Goal: Task Accomplishment & Management: Use online tool/utility

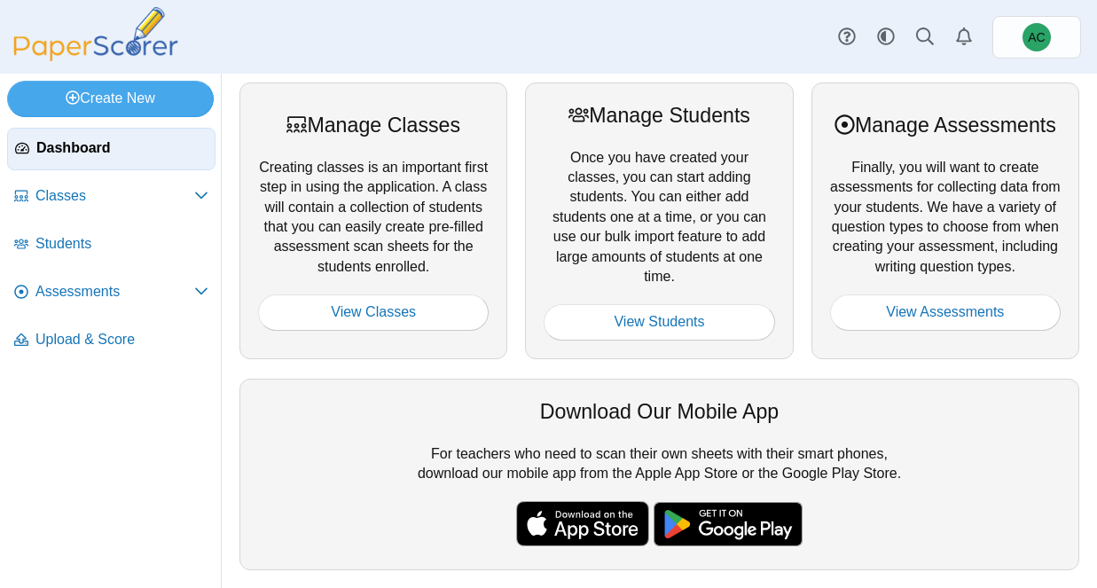
scroll to position [1, 0]
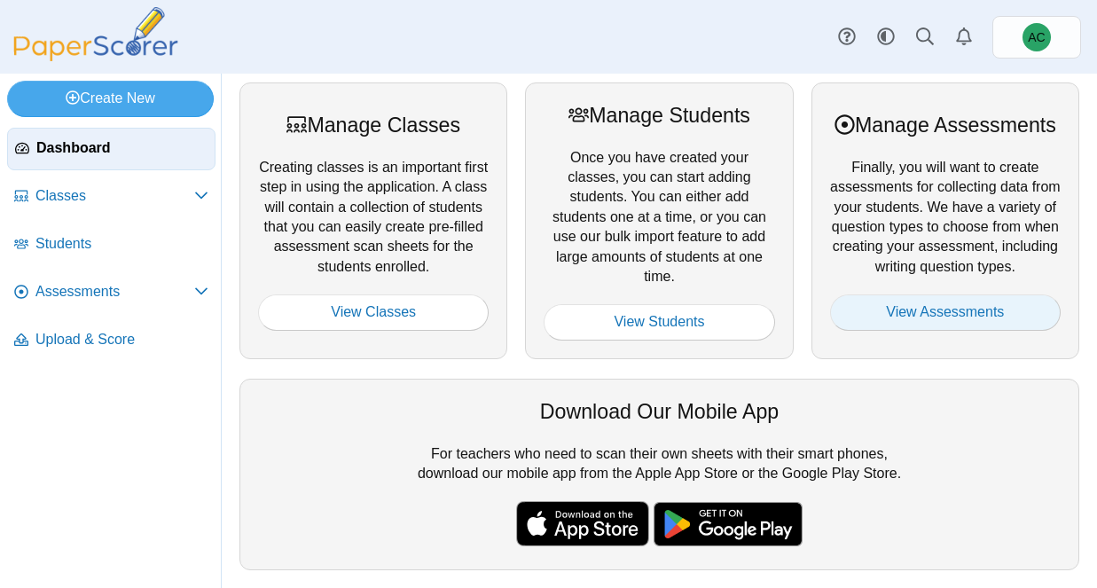
click at [874, 319] on link "View Assessments" at bounding box center [945, 312] width 231 height 35
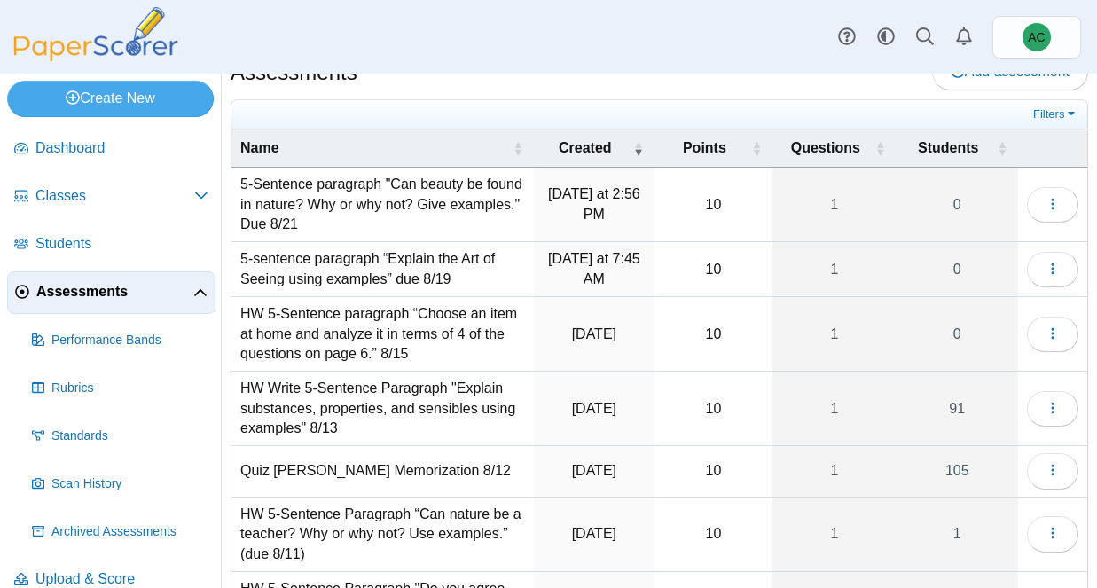
scroll to position [31, 0]
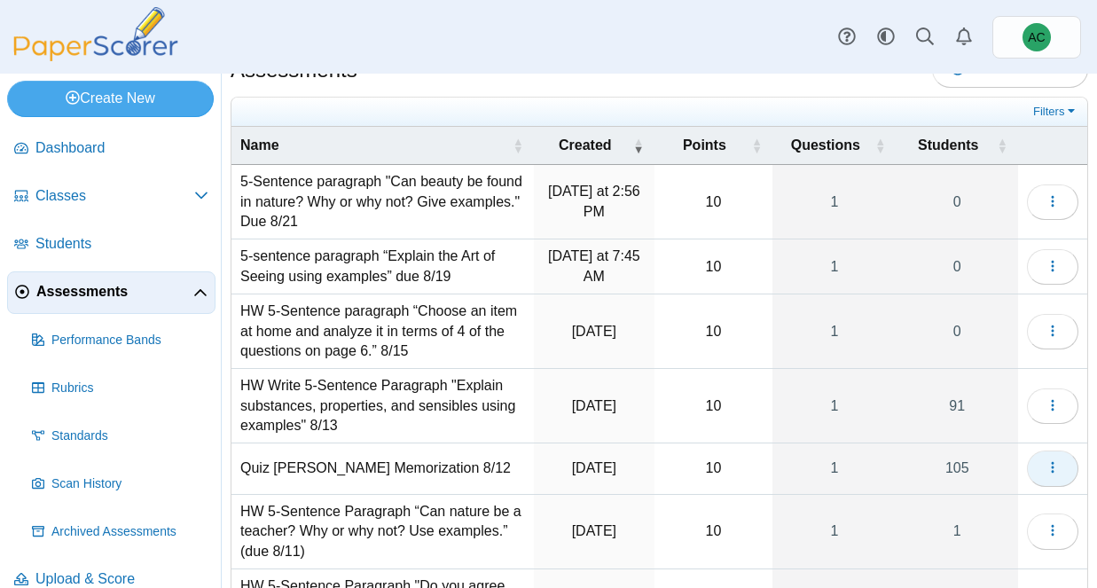
click at [1056, 463] on icon "button" at bounding box center [1053, 467] width 14 height 14
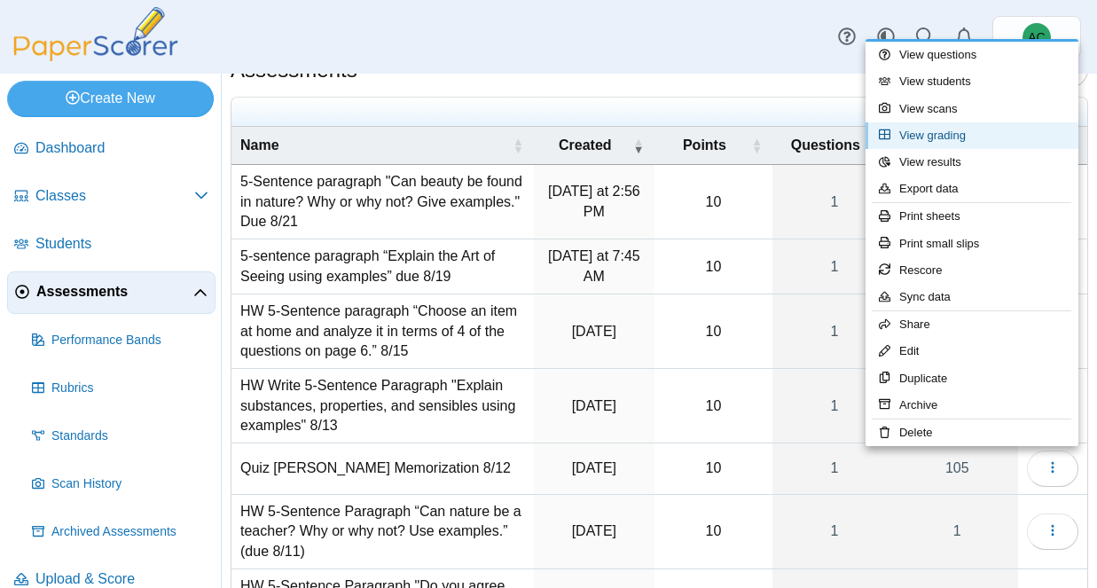
click at [931, 147] on link "View grading" at bounding box center [972, 135] width 213 height 27
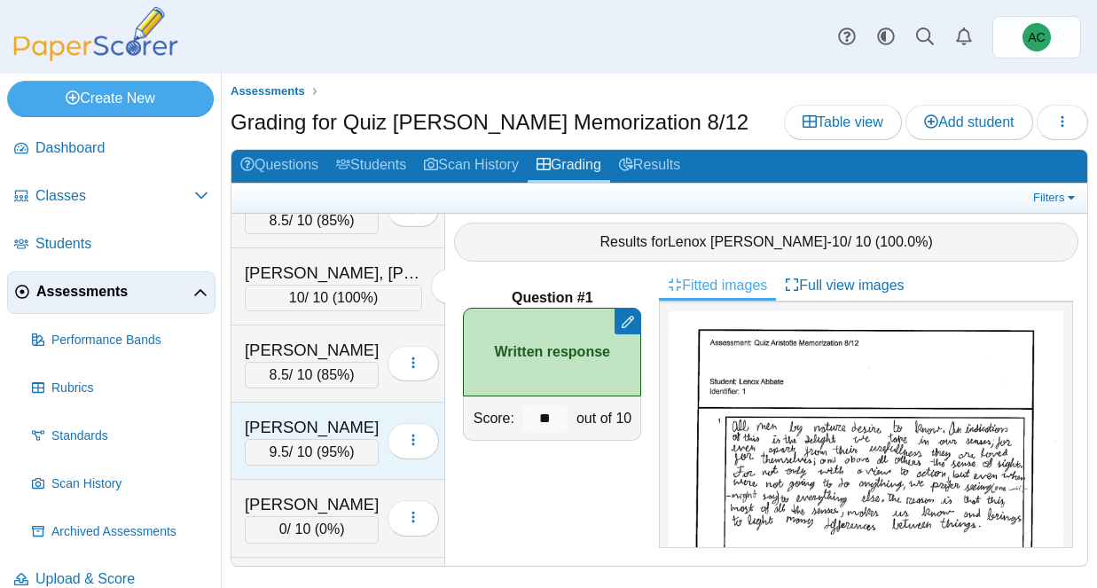
scroll to position [129, 0]
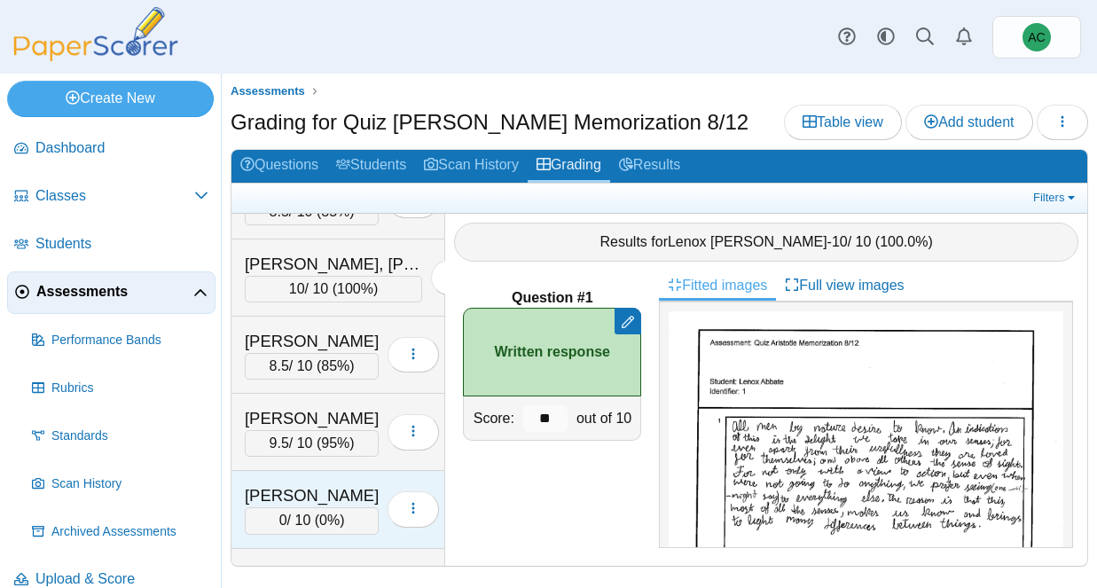
click at [319, 492] on div "Anderson, Ivy" at bounding box center [312, 495] width 134 height 23
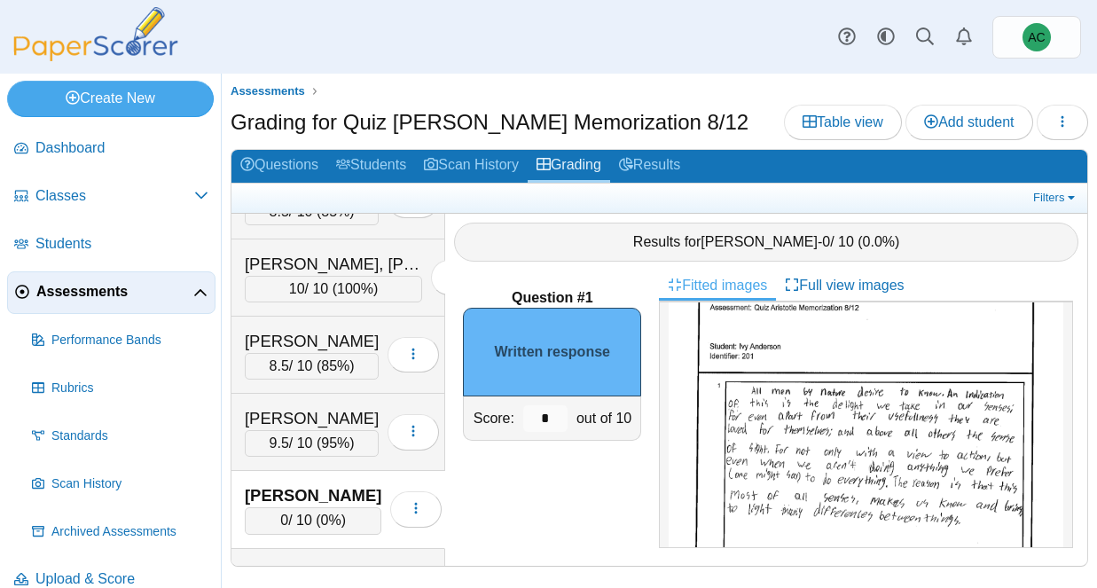
scroll to position [62, 0]
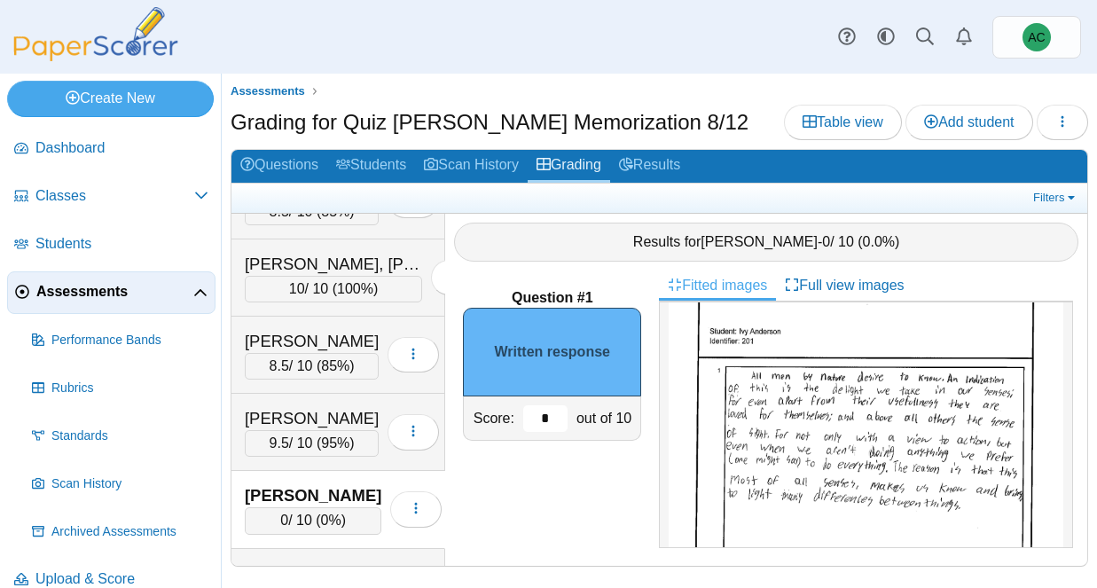
click at [549, 418] on input "*" at bounding box center [545, 418] width 44 height 27
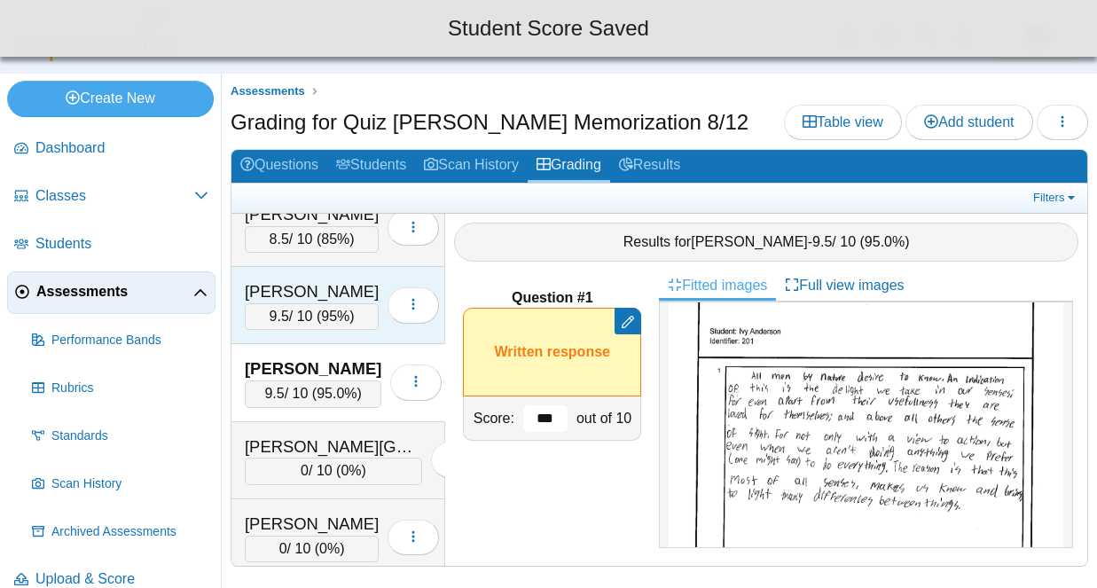
scroll to position [258, 0]
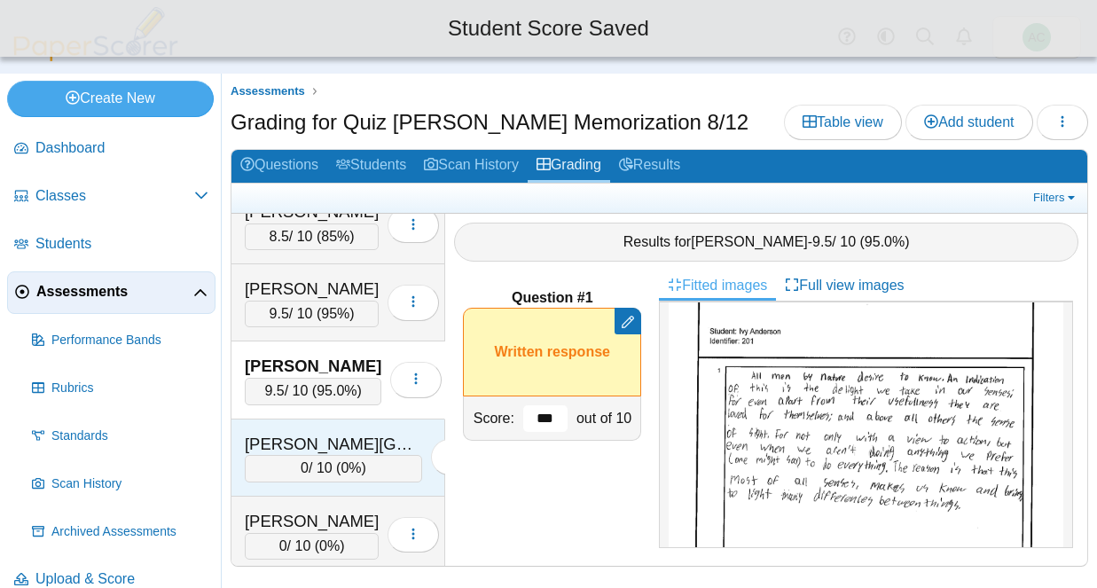
type input "***"
click at [306, 434] on div "Ardelean, Charlotte" at bounding box center [333, 444] width 177 height 23
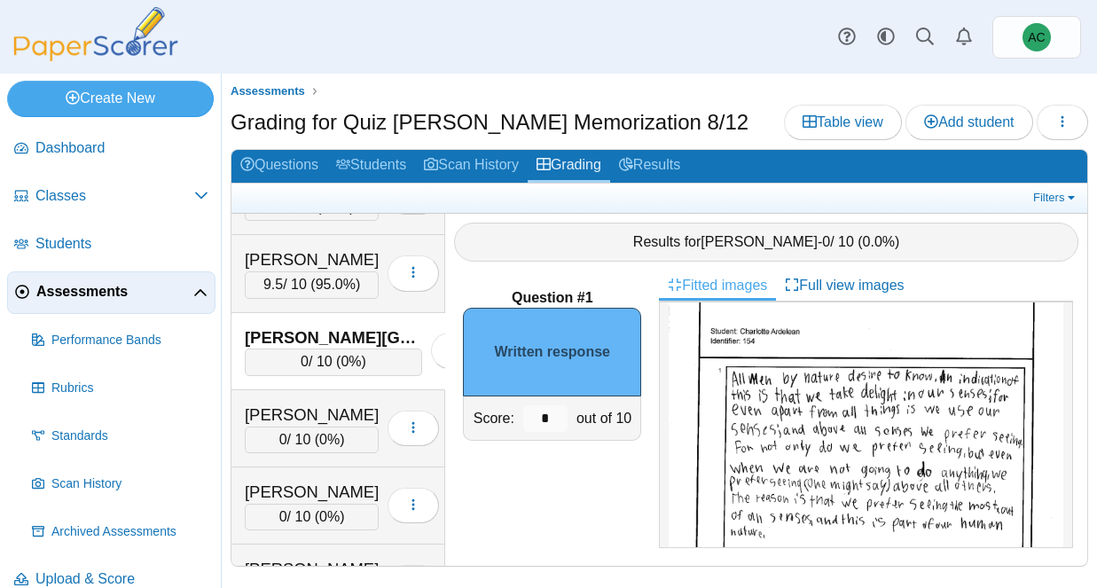
scroll to position [54, 0]
click at [881, 431] on img at bounding box center [866, 512] width 395 height 510
click at [552, 417] on input "*" at bounding box center [545, 418] width 44 height 27
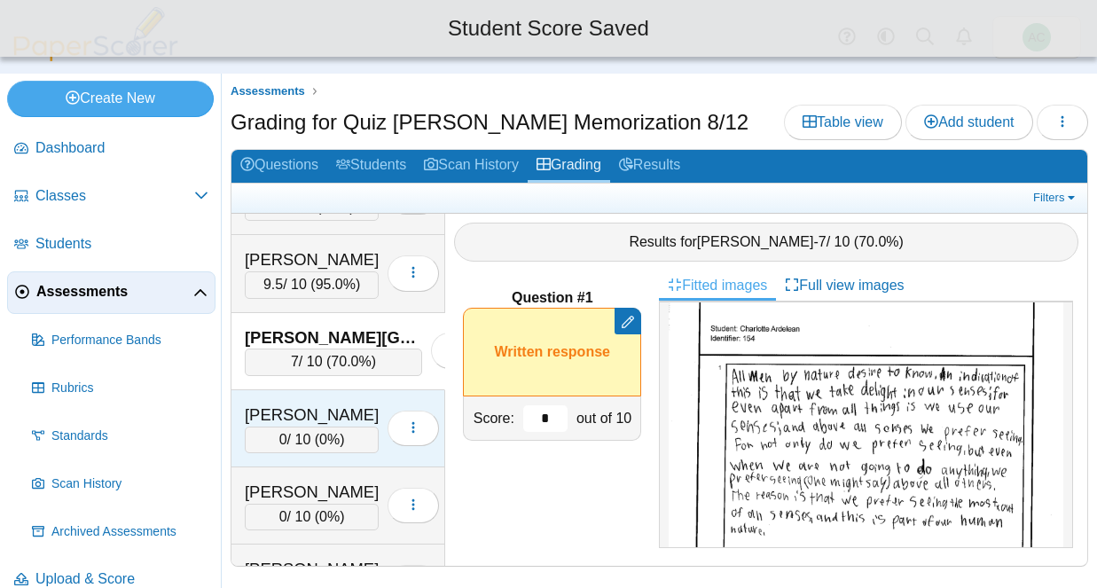
type input "*"
click at [315, 425] on div "Arnold, Adam" at bounding box center [312, 415] width 134 height 23
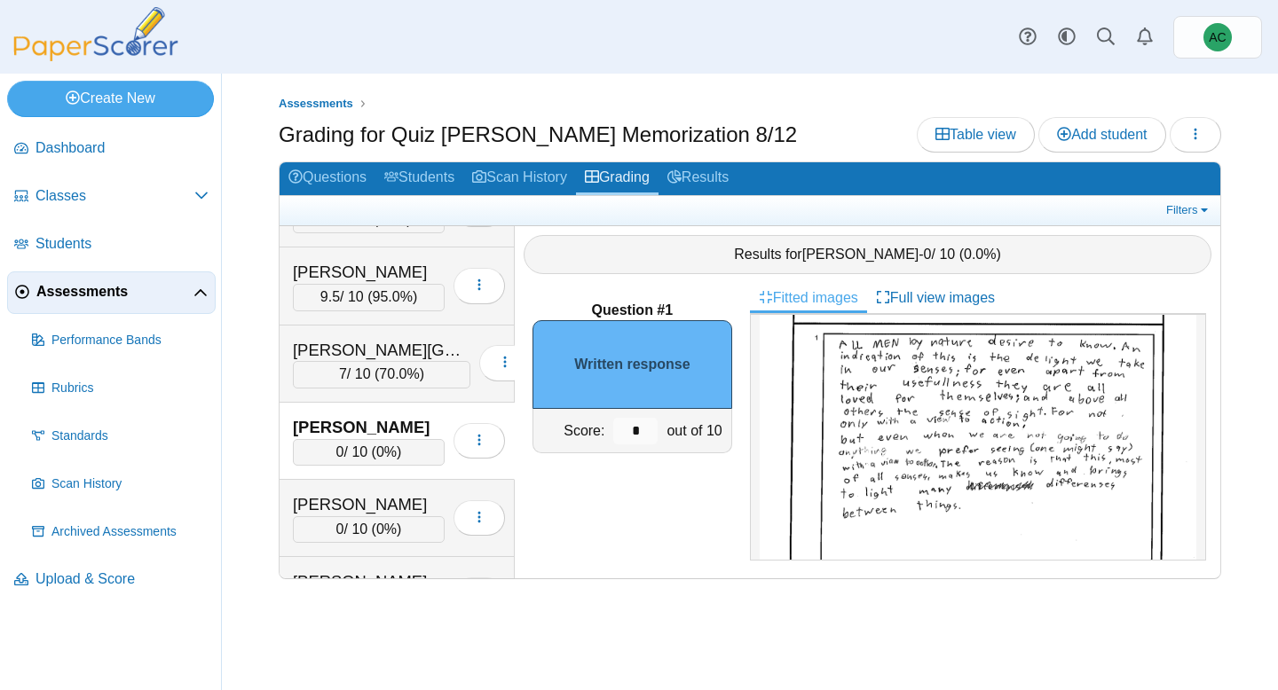
scroll to position [108, 0]
click at [647, 427] on input "*" at bounding box center [635, 431] width 44 height 27
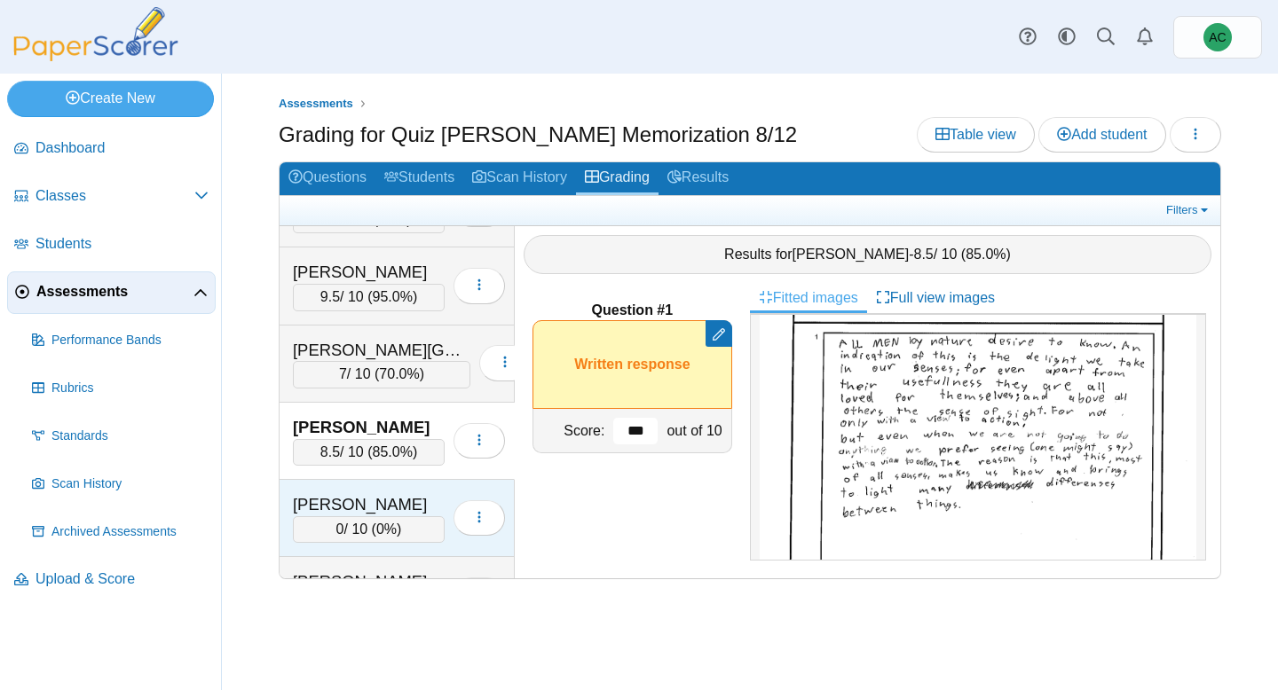
type input "***"
click at [358, 513] on div "Arnold, Kate" at bounding box center [369, 504] width 152 height 23
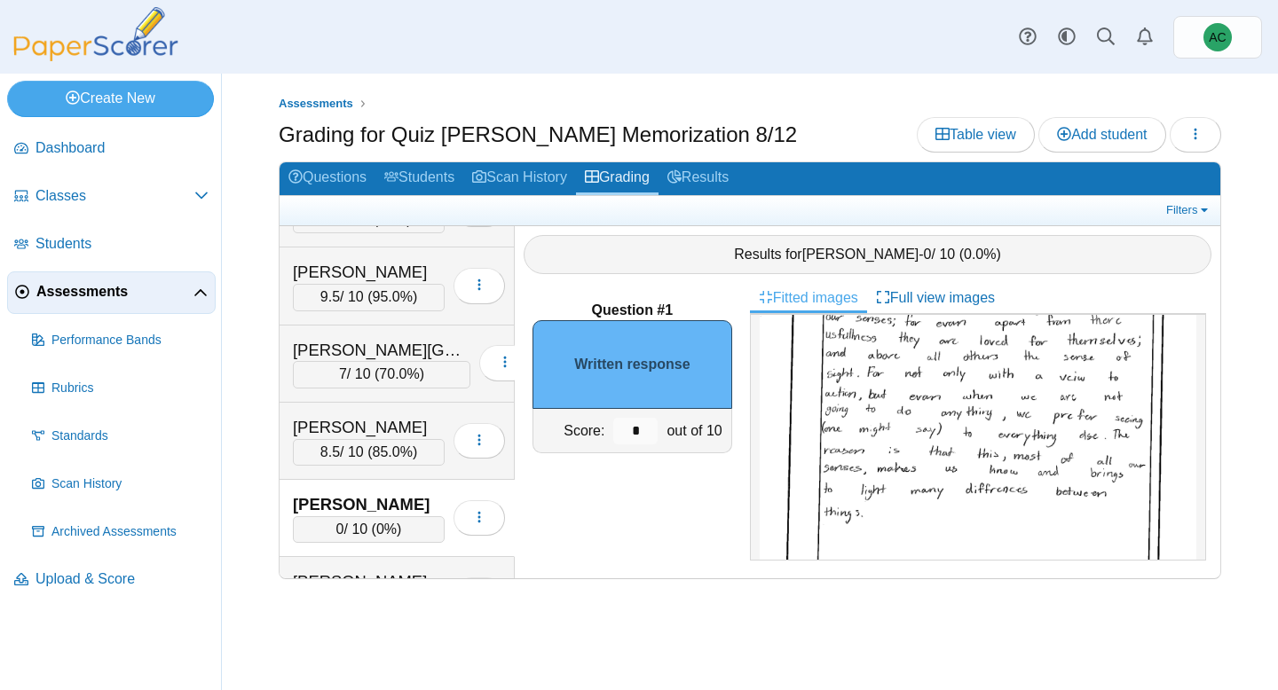
scroll to position [178, 0]
click at [649, 424] on input "*" at bounding box center [635, 431] width 44 height 27
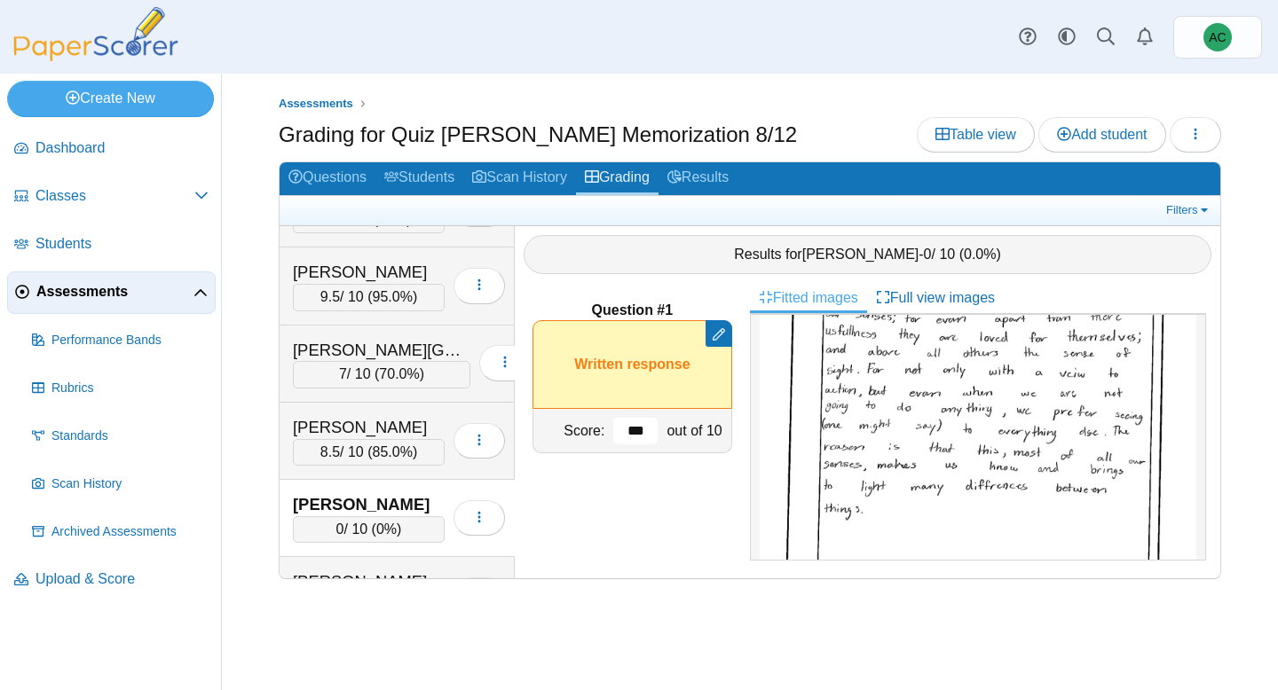
type input "***"
click at [621, 509] on div "Question #1 Remove manual score Remove manual score ***" at bounding box center [632, 430] width 235 height 295
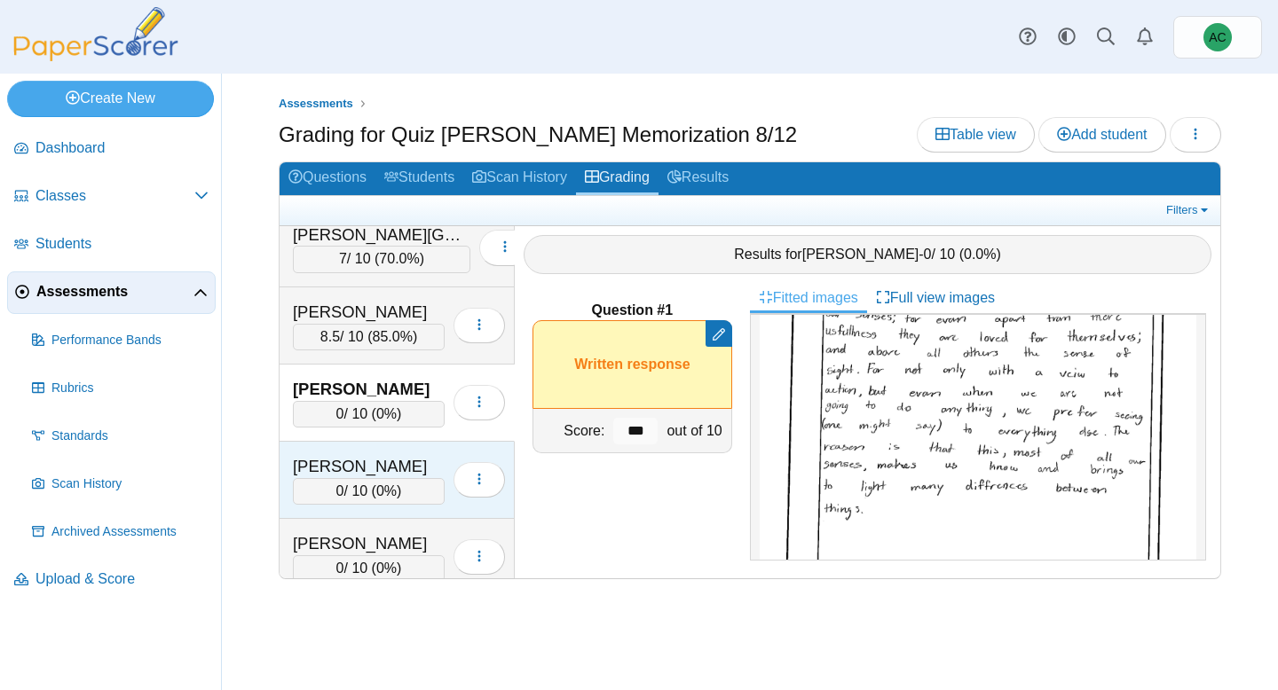
scroll to position [479, 0]
click at [350, 472] on div "Arunkumar, Tharan" at bounding box center [369, 467] width 152 height 23
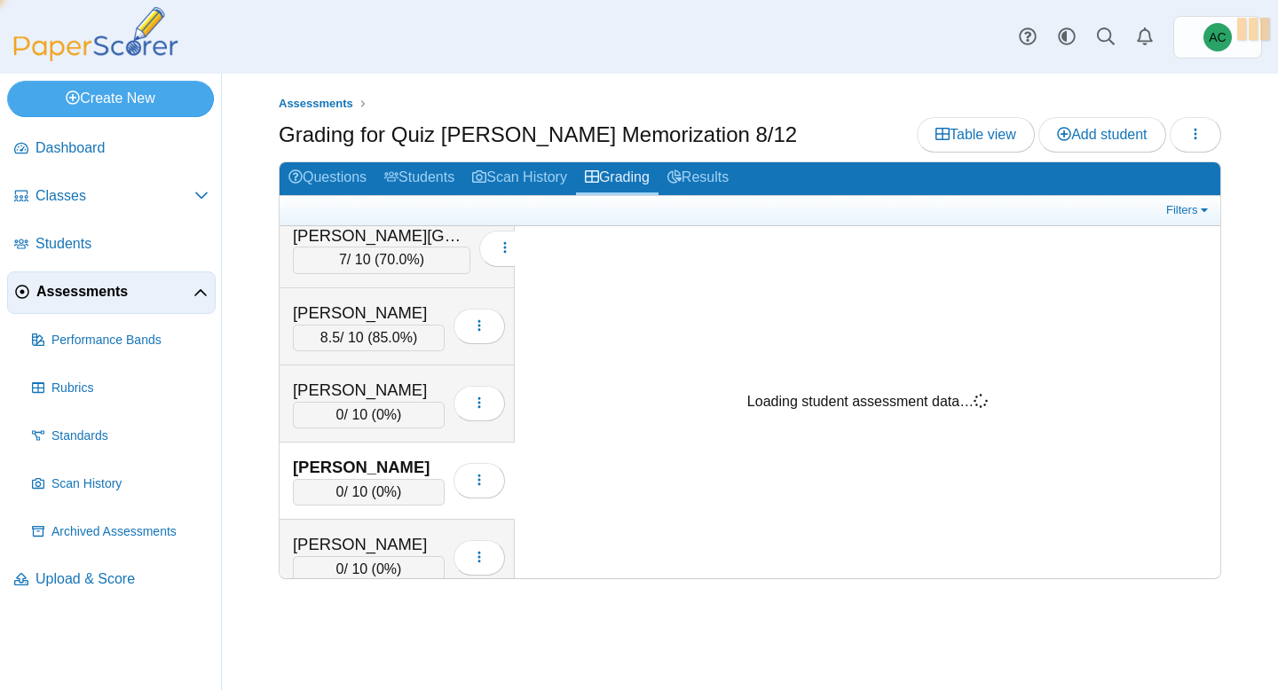
scroll to position [0, 0]
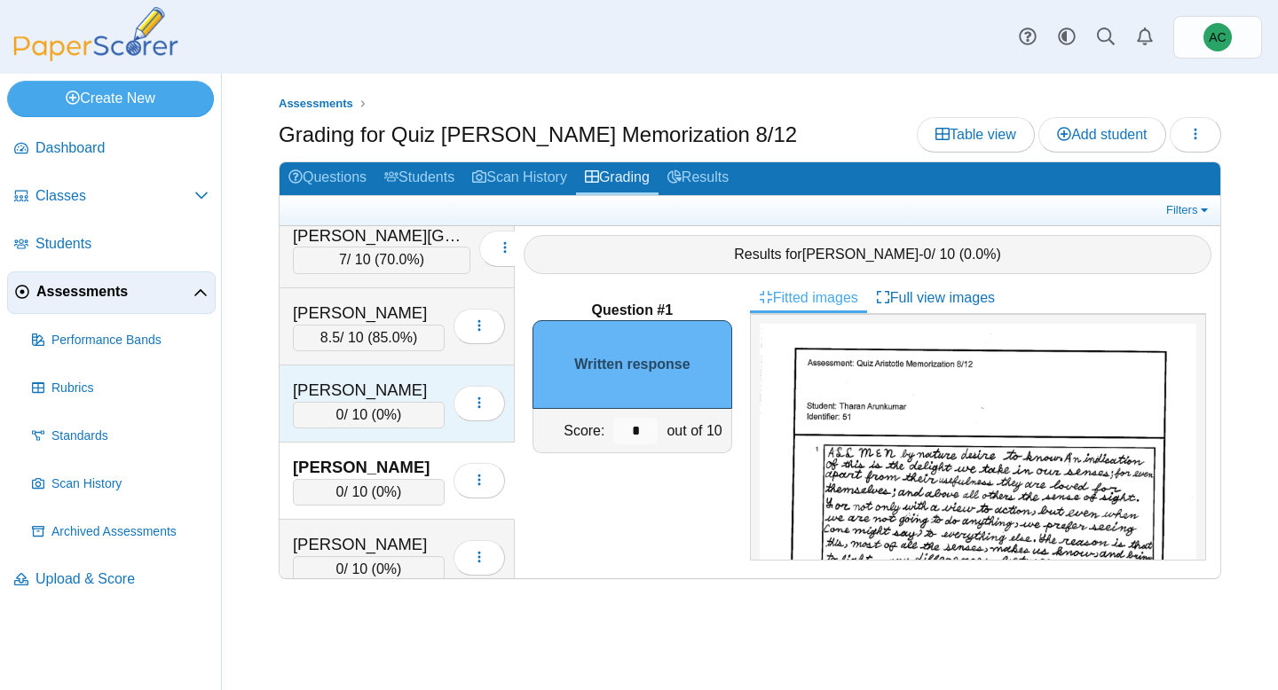
click at [389, 398] on div "Arnold, Kate" at bounding box center [369, 390] width 152 height 23
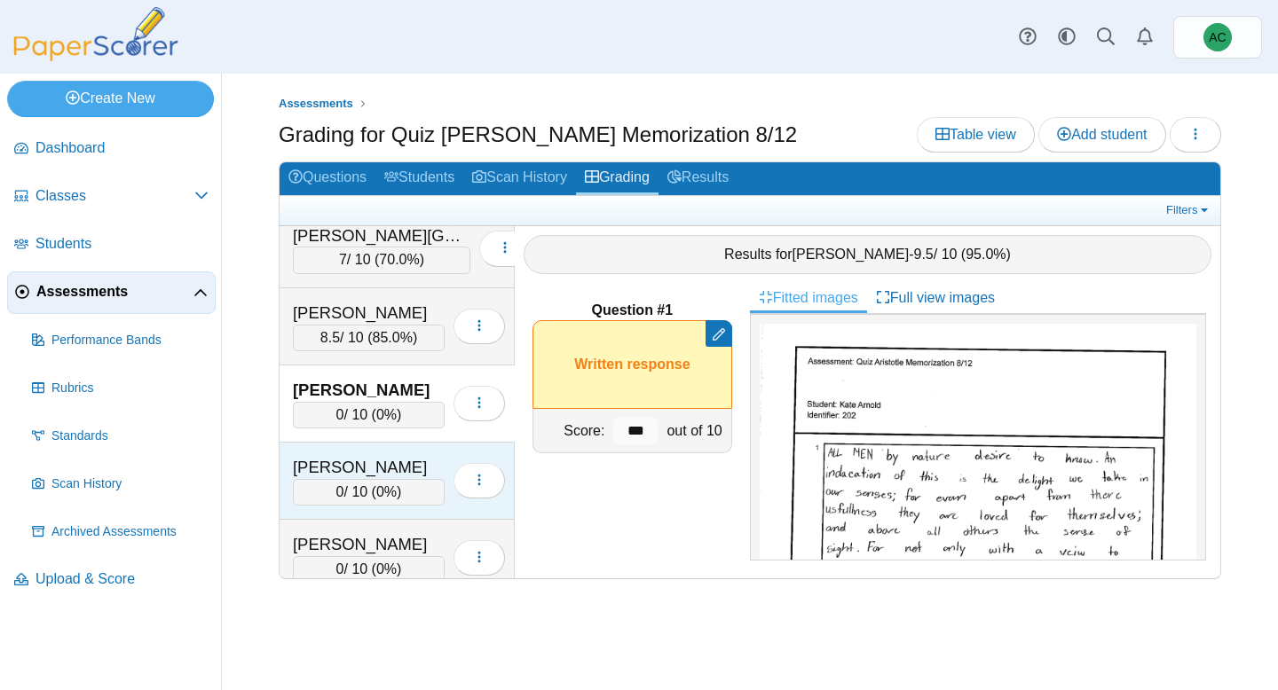
click at [382, 467] on div "Arunkumar, Tharan" at bounding box center [369, 467] width 152 height 23
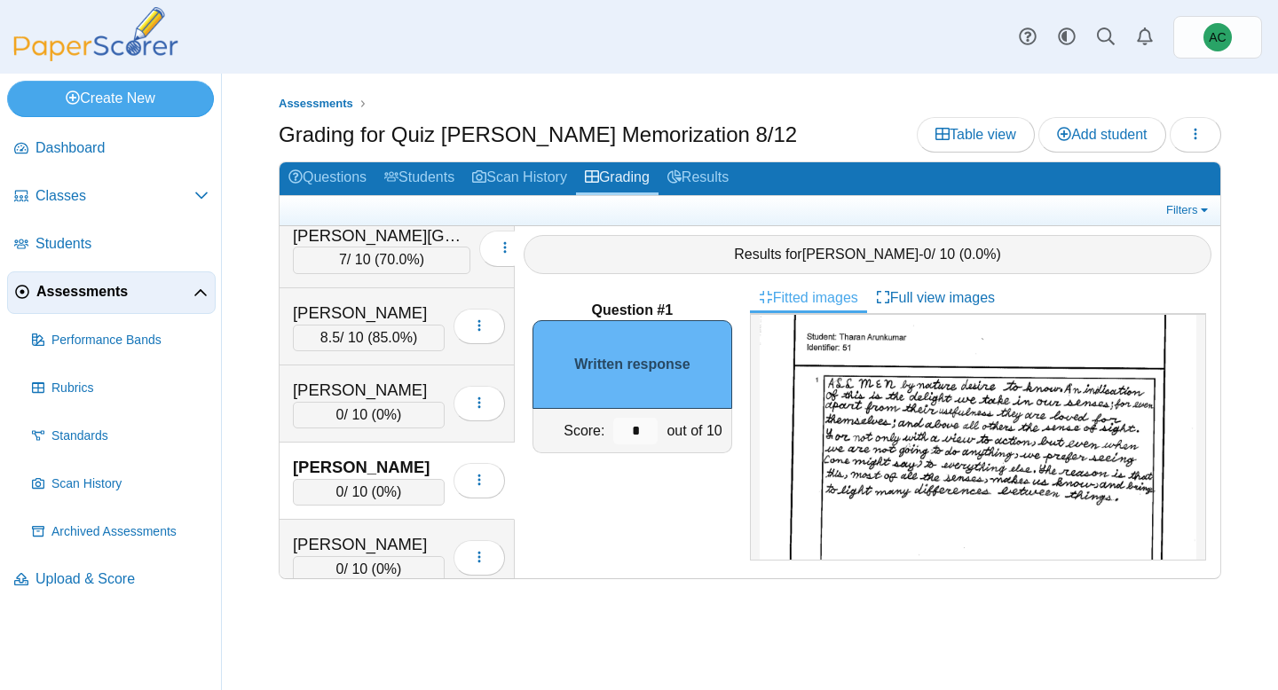
scroll to position [79, 0]
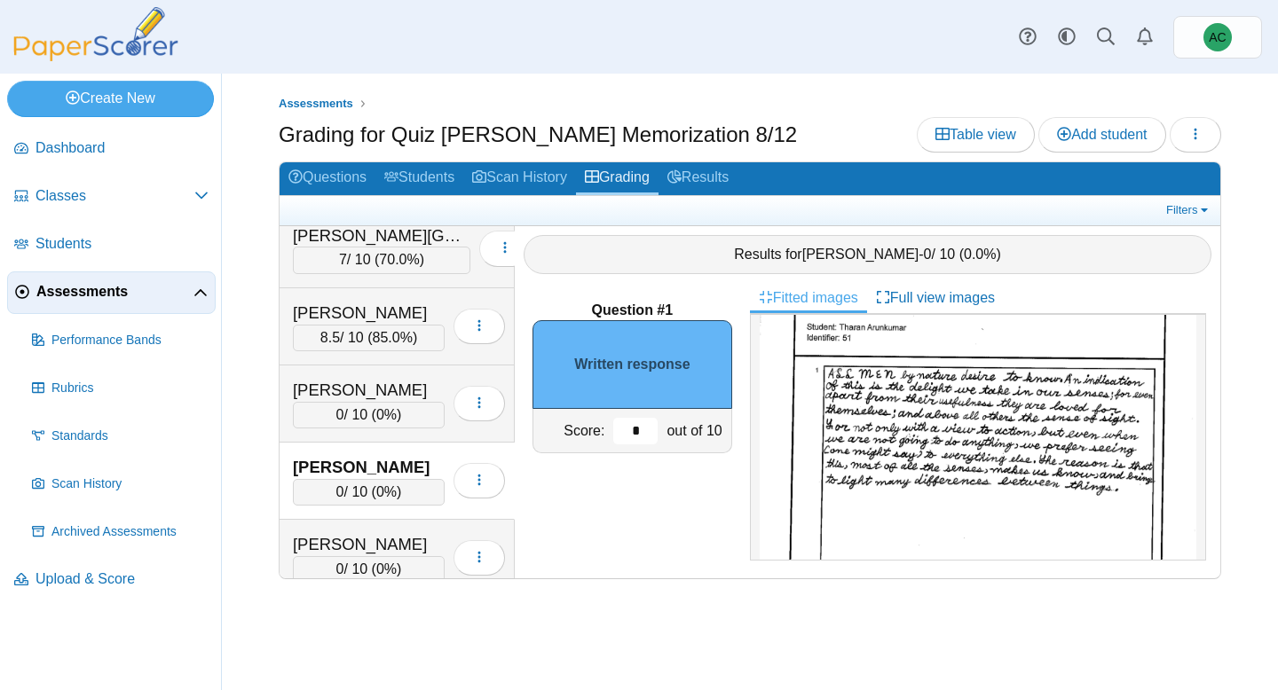
click at [637, 430] on input "*" at bounding box center [635, 431] width 44 height 27
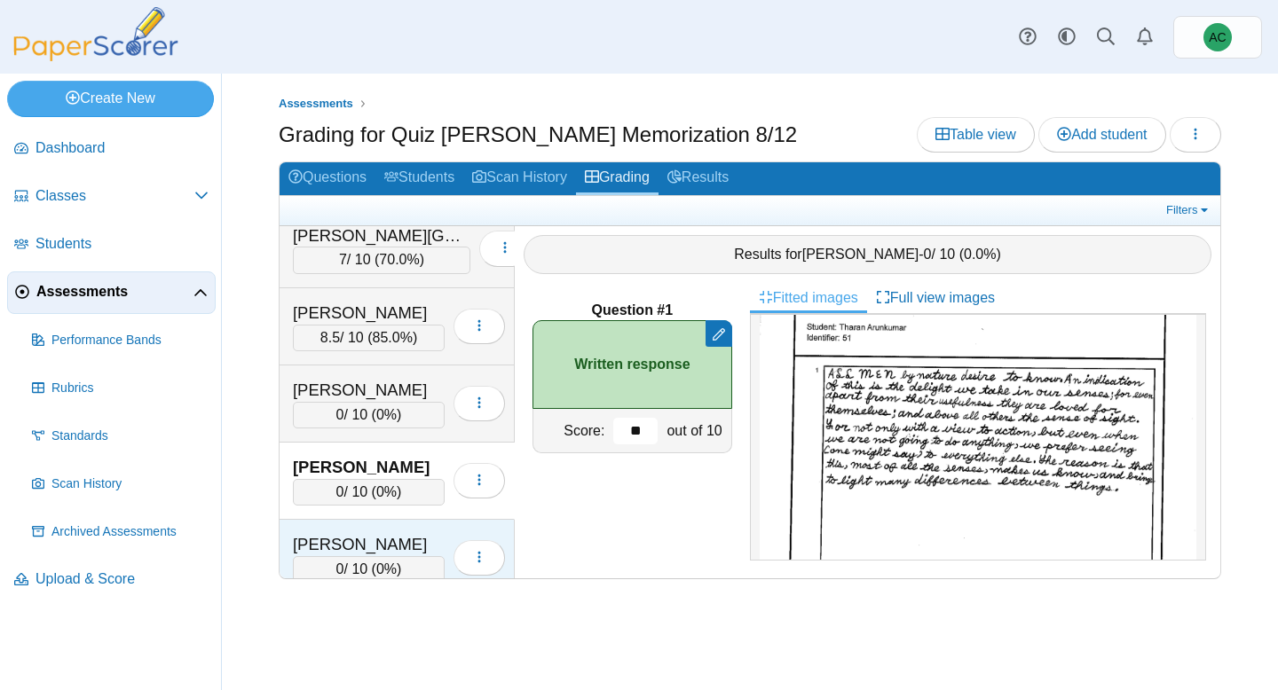
type input "**"
click at [371, 529] on div "Ast, Liam 0 / 10 ( 0% ) Loading…" at bounding box center [396, 558] width 235 height 77
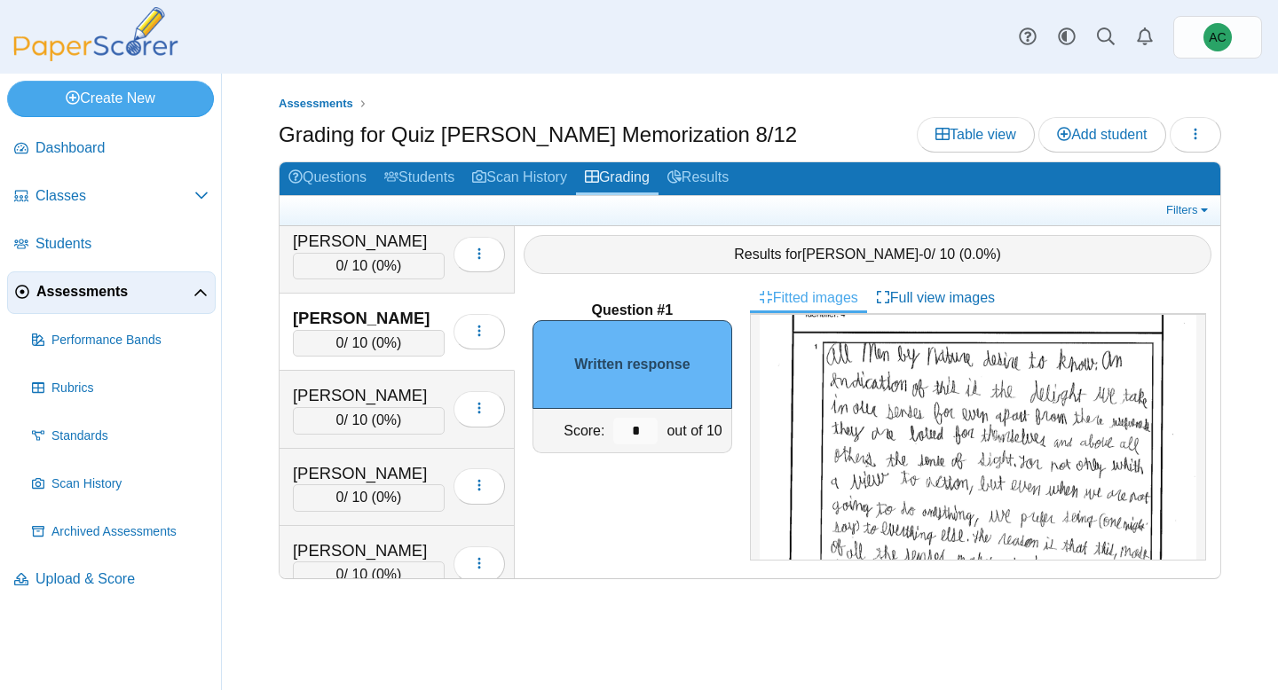
scroll to position [104, 0]
click at [1090, 523] on img at bounding box center [977, 502] width 437 height 564
click at [638, 437] on input "*" at bounding box center [635, 431] width 44 height 27
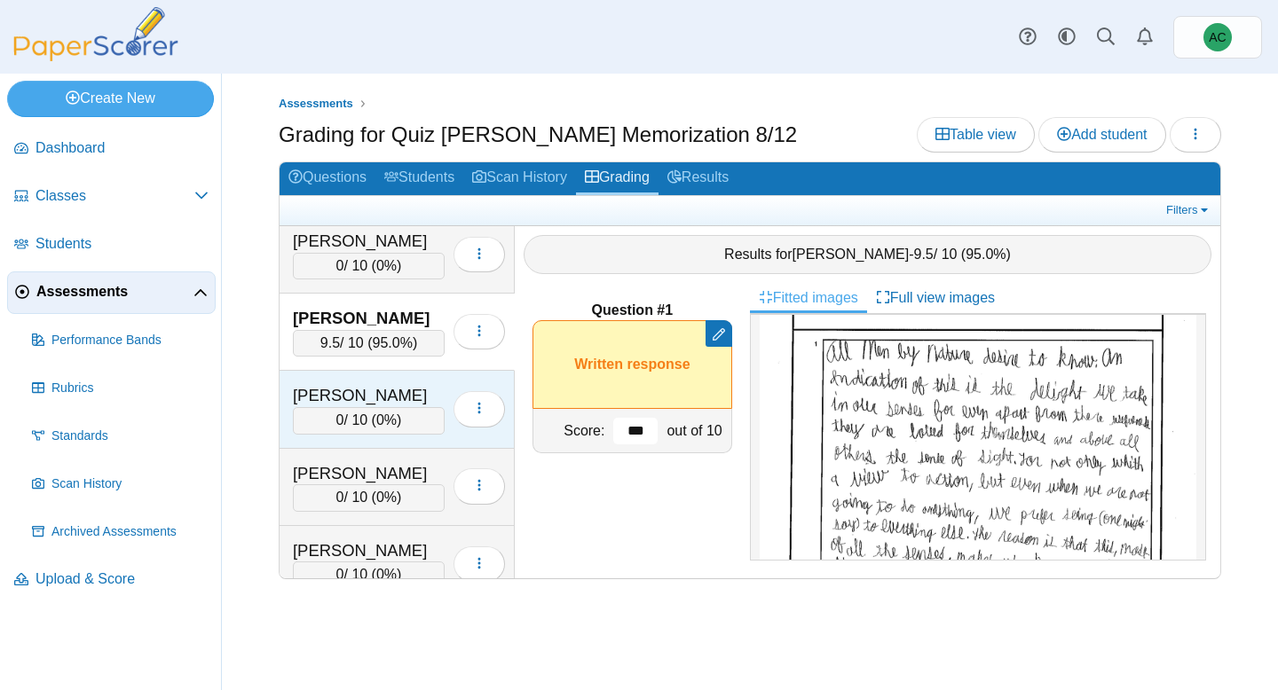
type input "***"
click at [401, 386] on div "Baxter, Svea" at bounding box center [369, 395] width 152 height 23
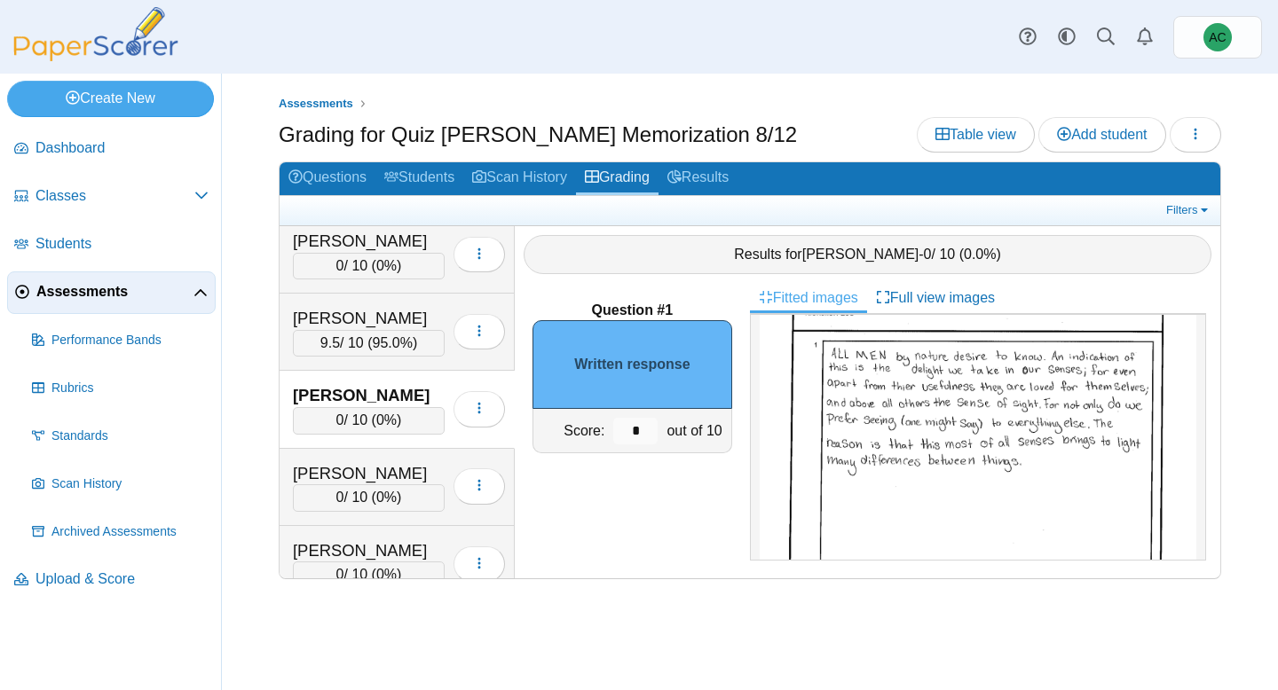
scroll to position [127, 0]
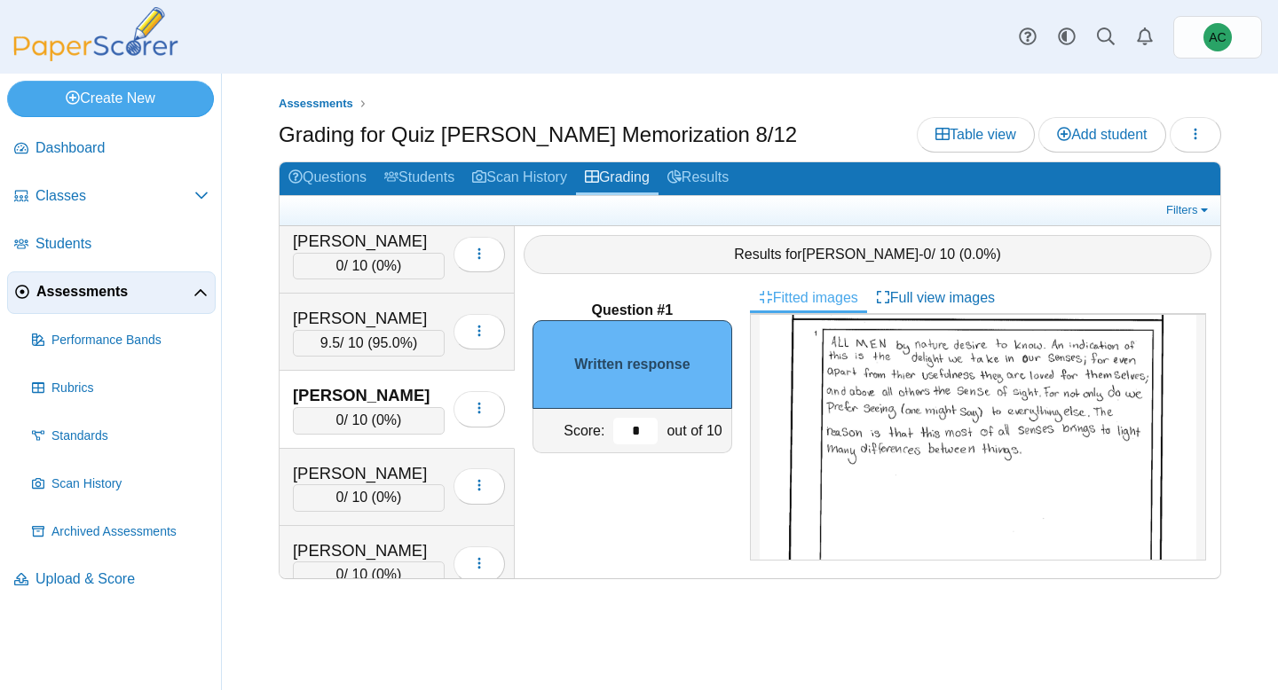
click at [648, 430] on input "*" at bounding box center [635, 431] width 44 height 27
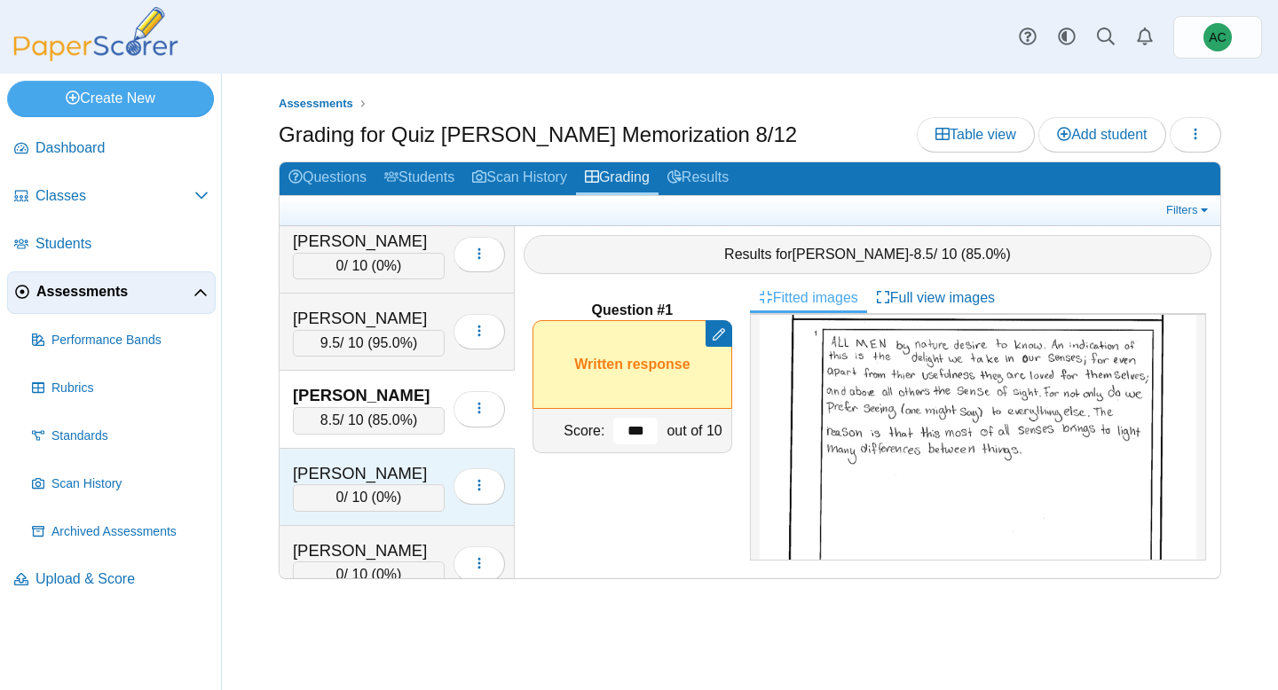
type input "***"
click at [377, 460] on div "Begley, Taylor 0 / 10 ( 0% ) Loading…" at bounding box center [396, 487] width 235 height 77
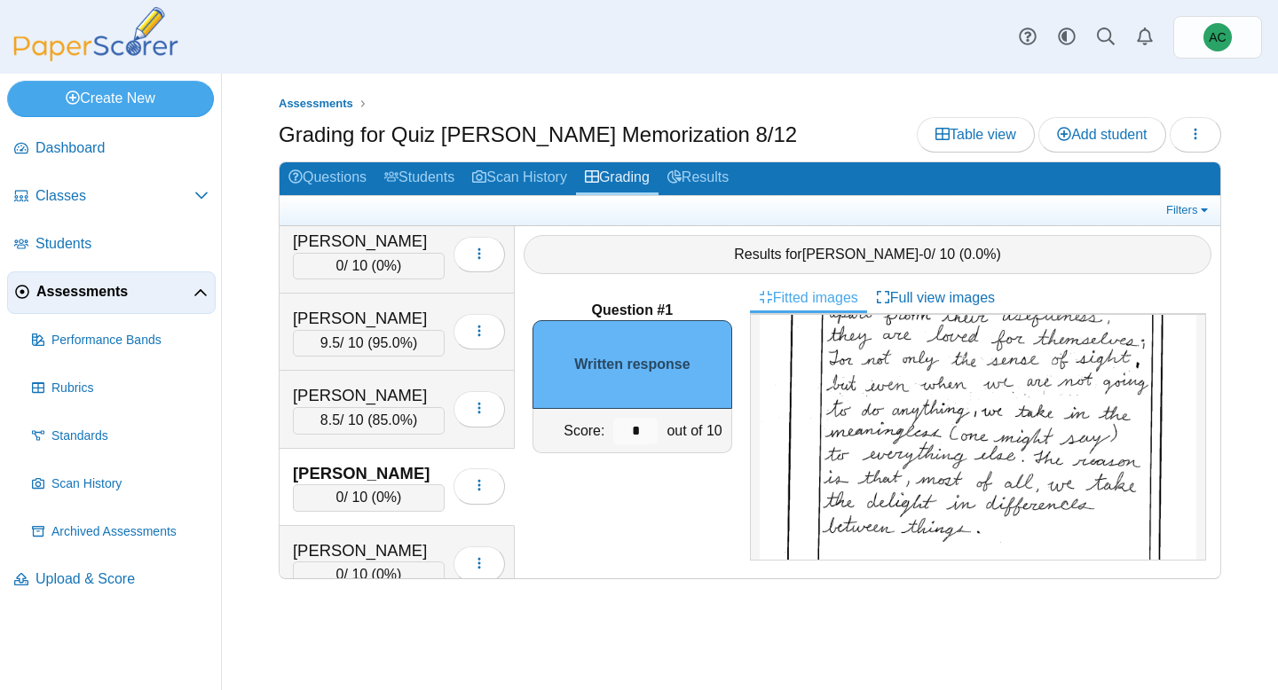
scroll to position [200, 0]
click at [635, 423] on input "*" at bounding box center [635, 431] width 44 height 27
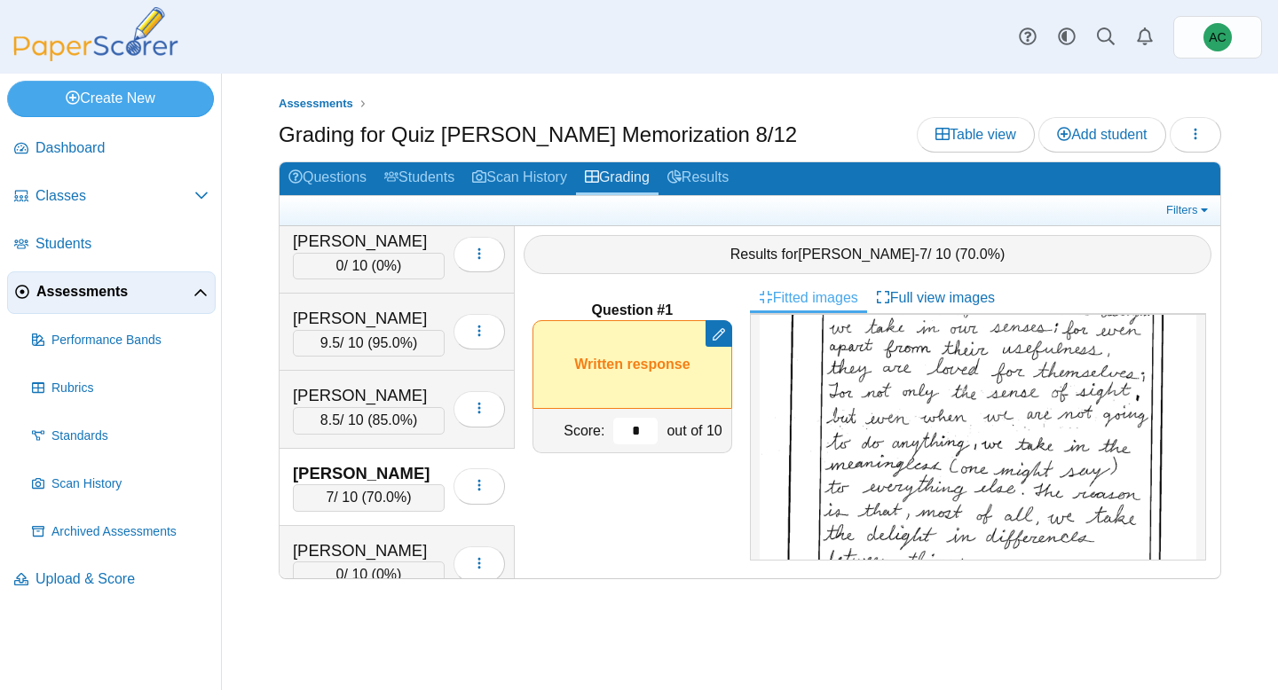
scroll to position [814, 0]
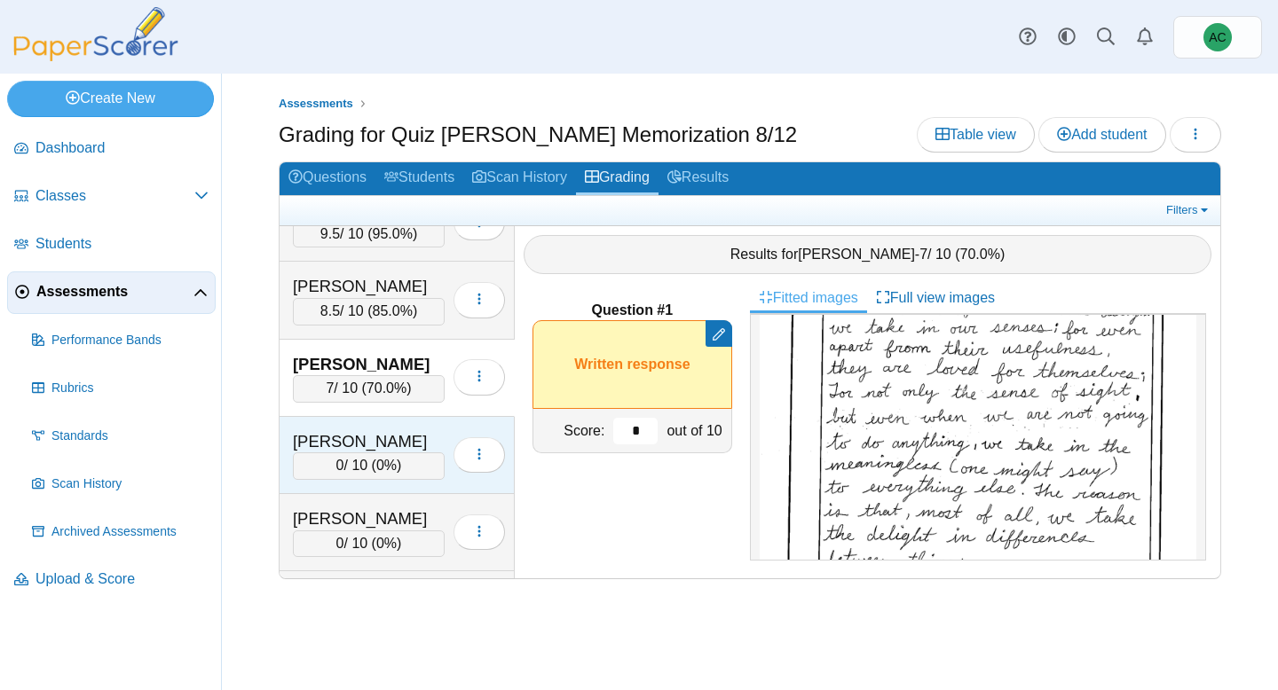
type input "*"
click at [350, 439] on div "Benham, Violet" at bounding box center [369, 441] width 152 height 23
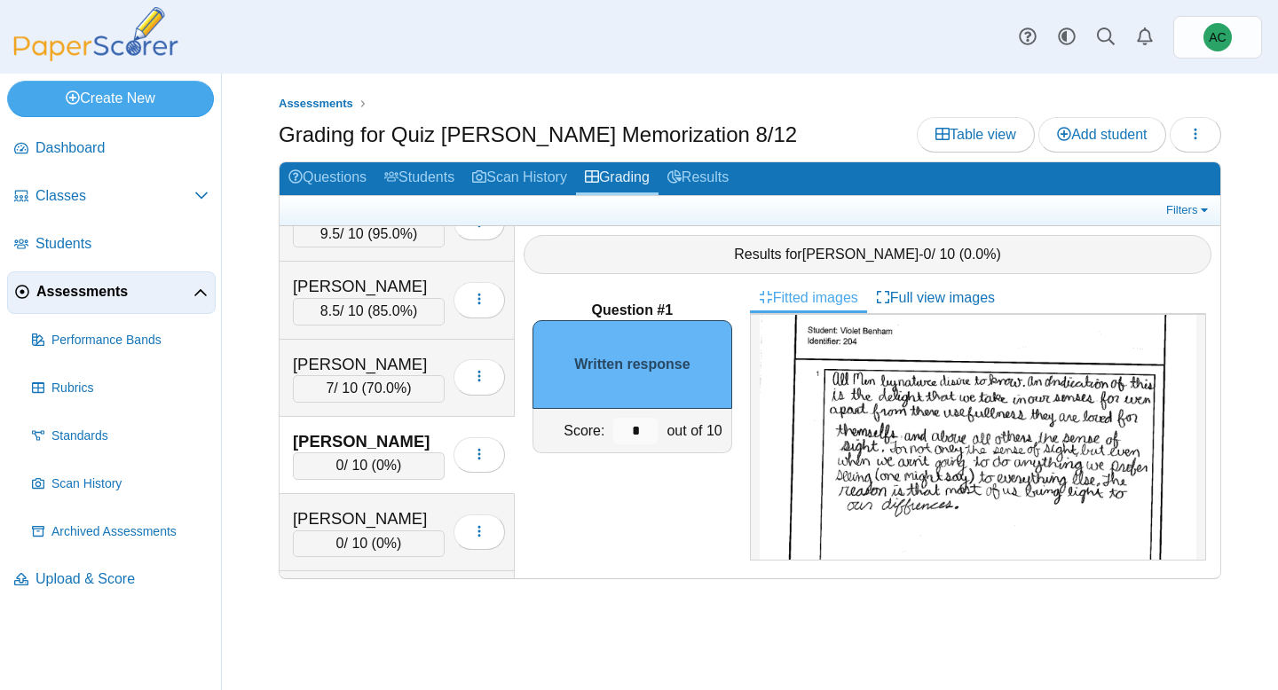
scroll to position [79, 0]
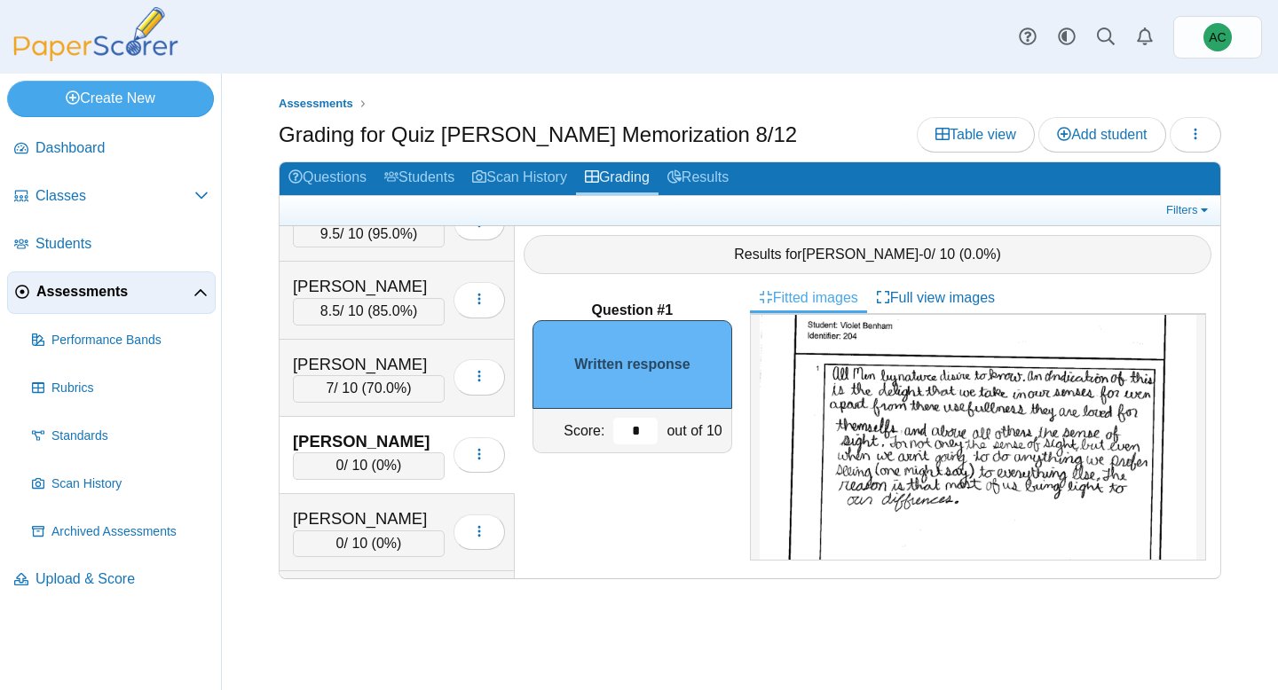
click at [649, 426] on input "*" at bounding box center [635, 431] width 44 height 27
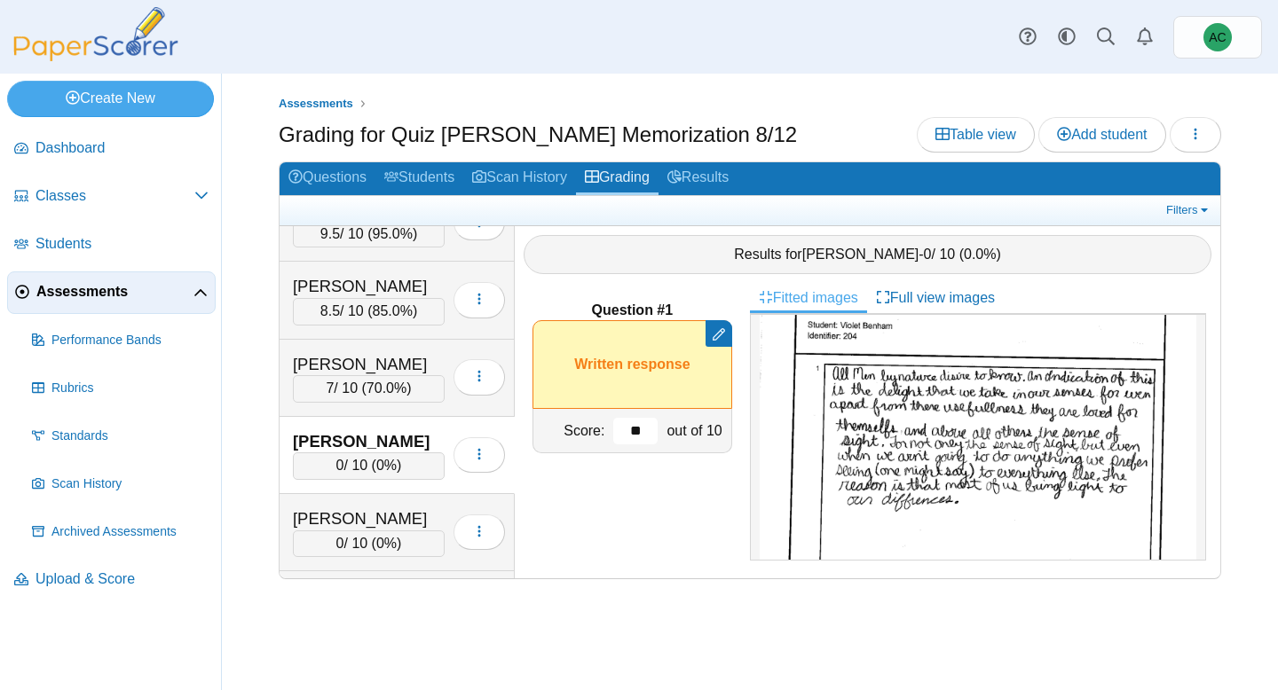
type input "*"
type input "***"
click at [379, 507] on div "Betts, Cason" at bounding box center [369, 518] width 152 height 23
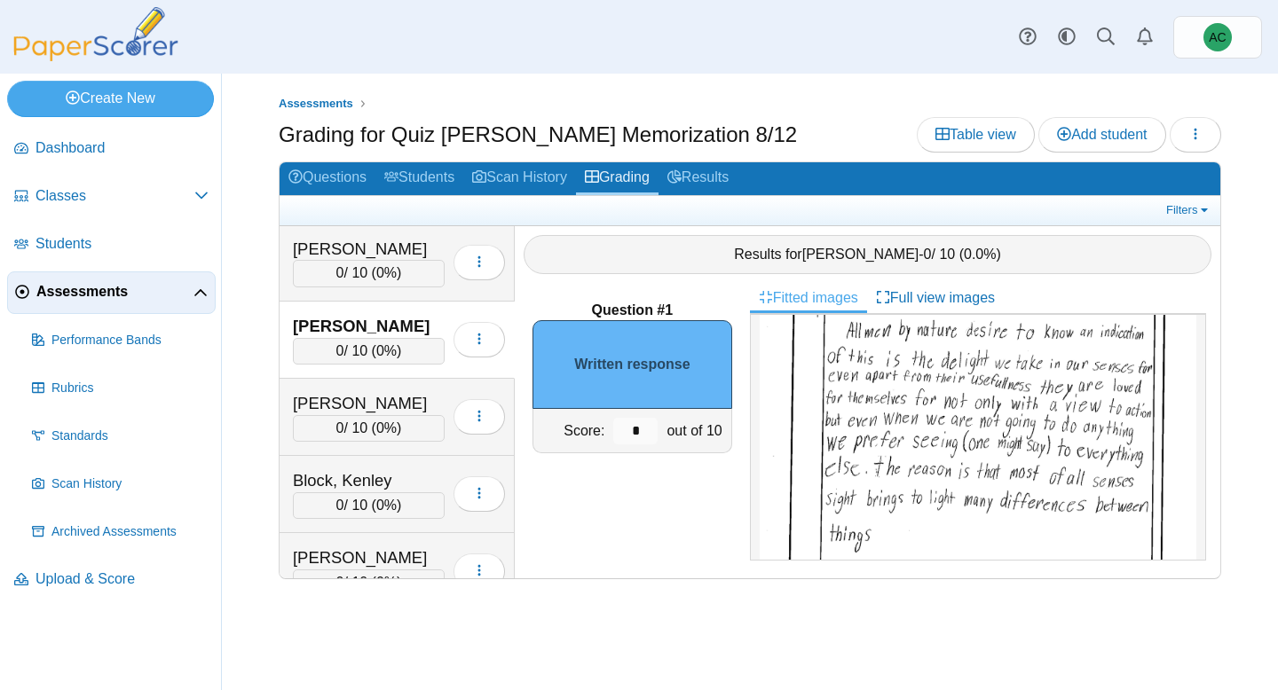
scroll to position [139, 0]
click at [641, 421] on input "*" at bounding box center [635, 431] width 44 height 27
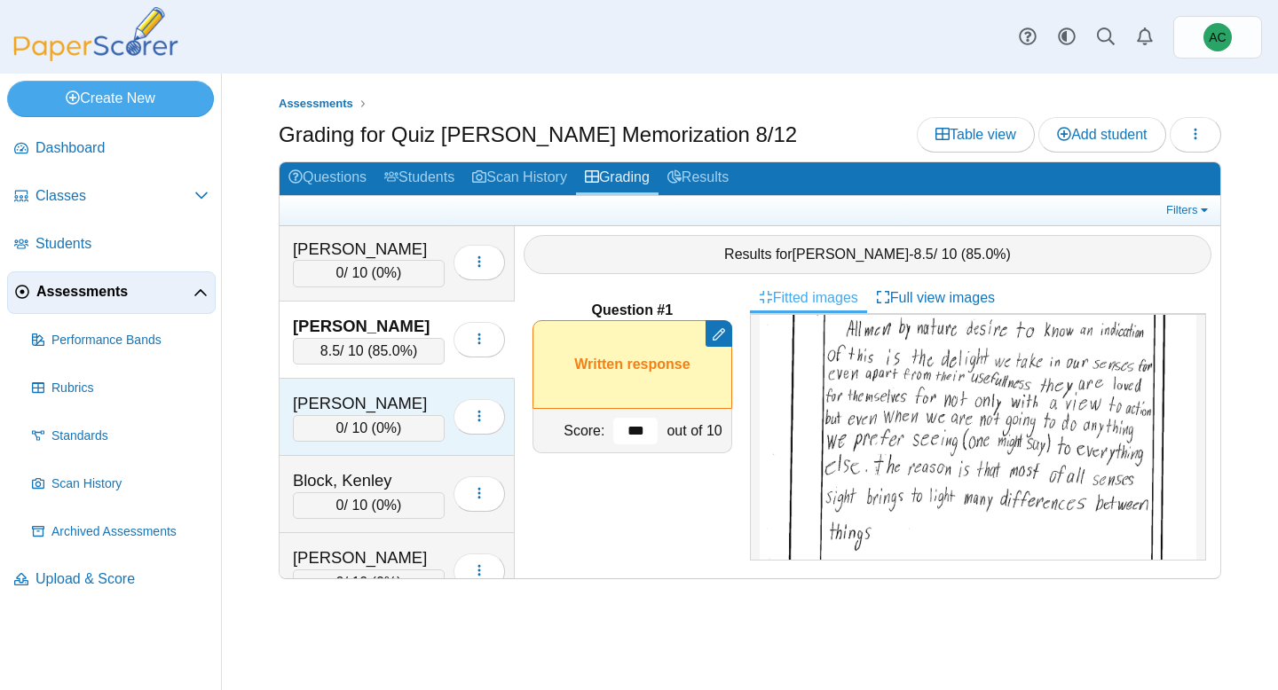
type input "***"
click at [355, 412] on div "Beyschau, Adelynn" at bounding box center [369, 403] width 152 height 23
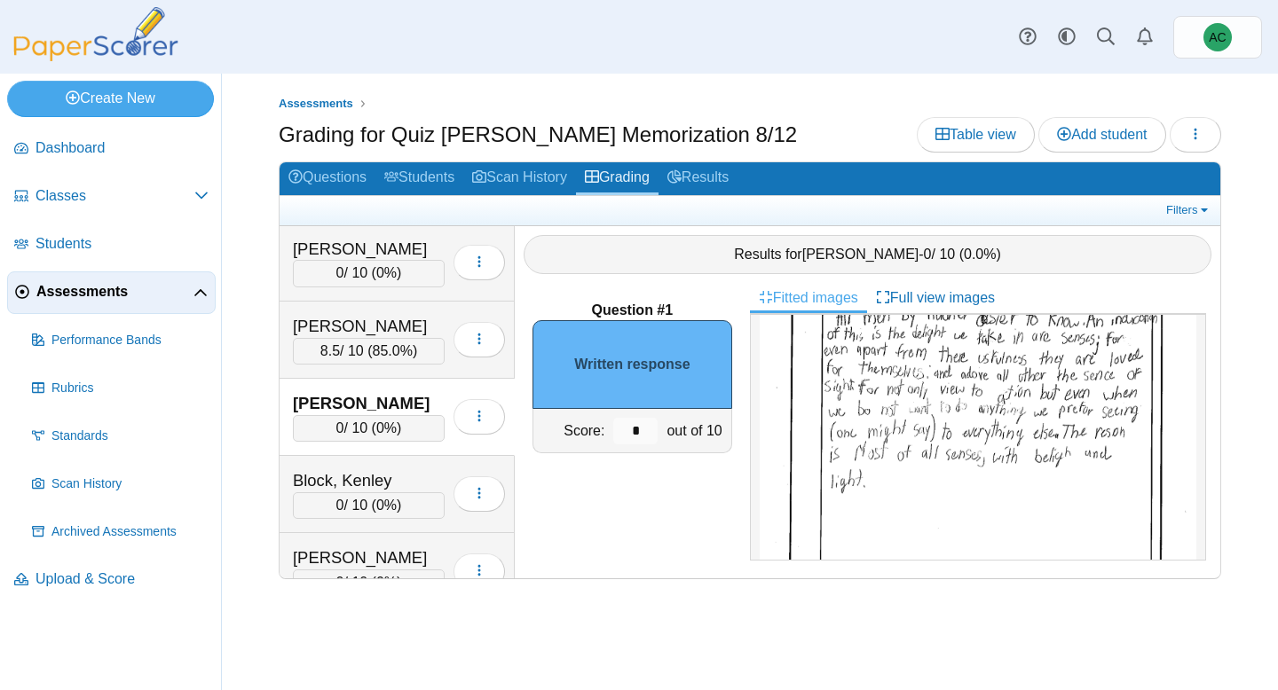
scroll to position [0, 0]
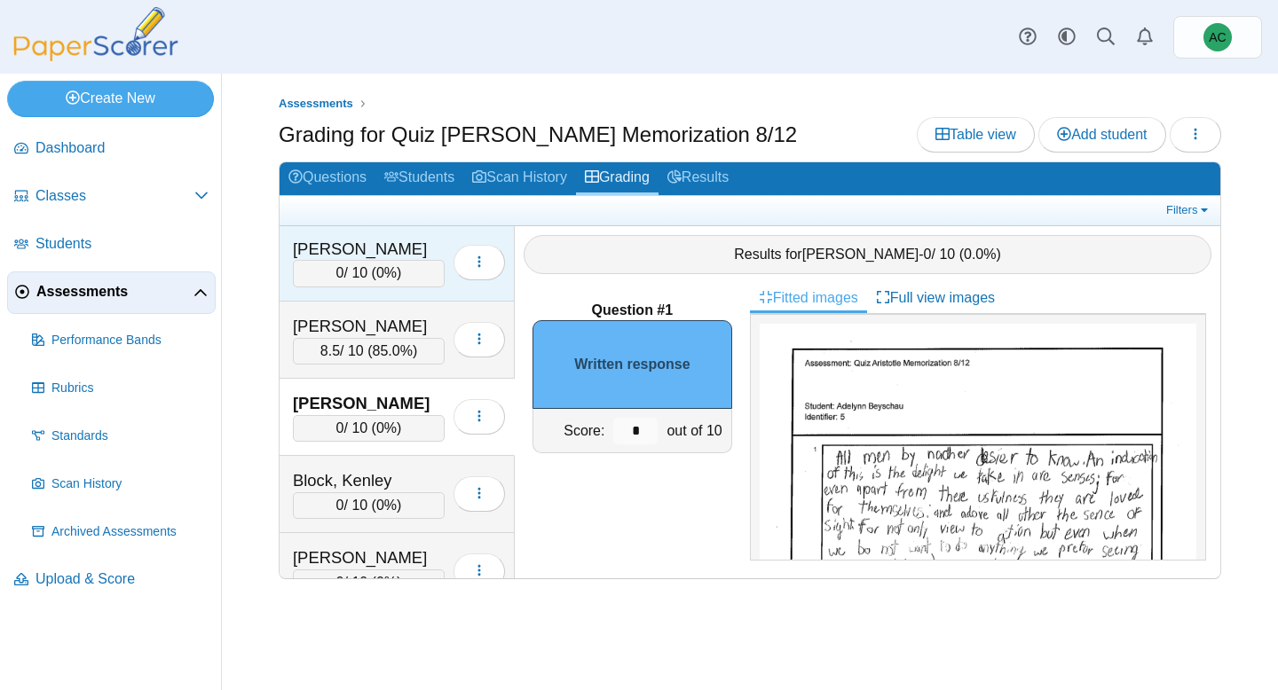
click at [413, 257] on div "Benham, Violet" at bounding box center [369, 249] width 152 height 23
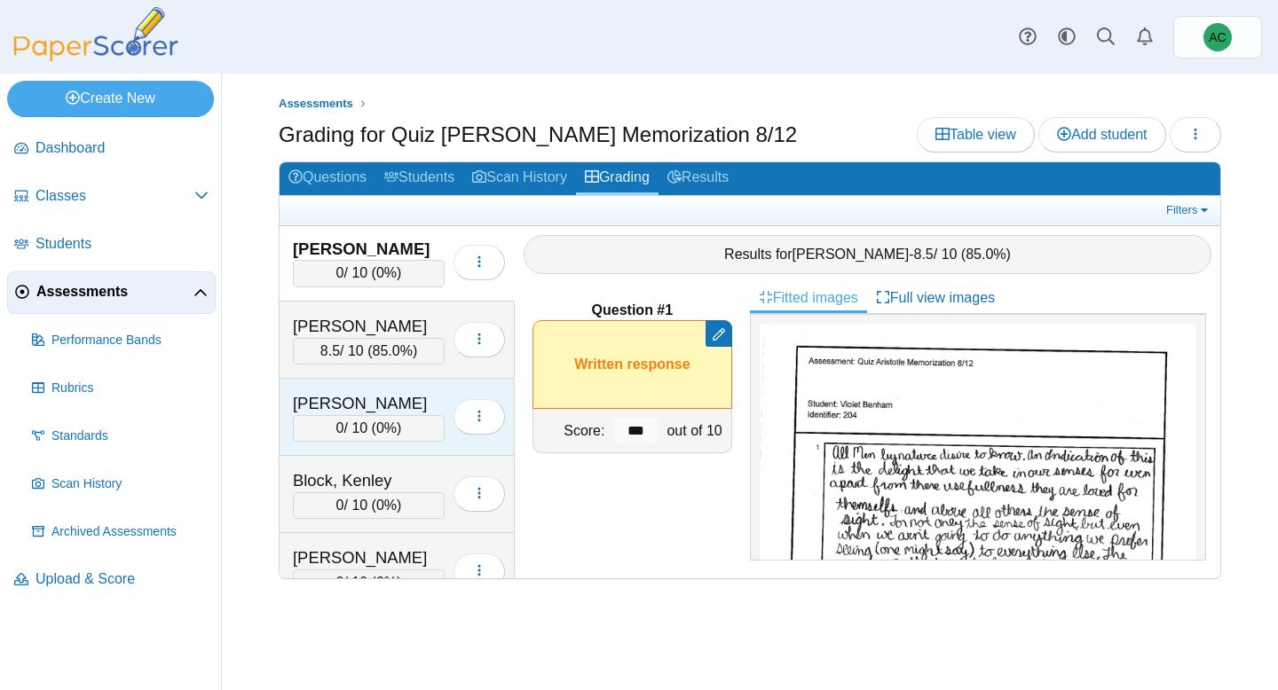
click at [362, 408] on div "Beyschau, Adelynn" at bounding box center [369, 403] width 152 height 23
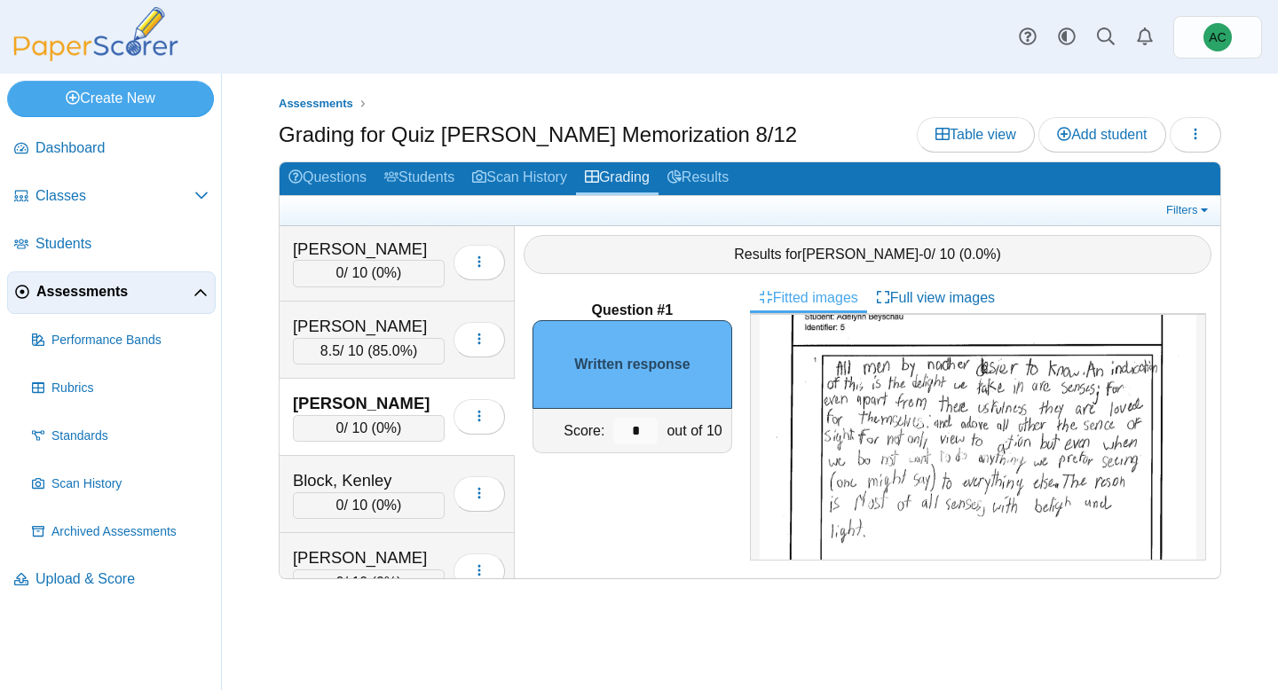
scroll to position [92, 0]
click at [633, 438] on input "*" at bounding box center [635, 431] width 44 height 27
click at [639, 436] on input "*" at bounding box center [635, 431] width 44 height 27
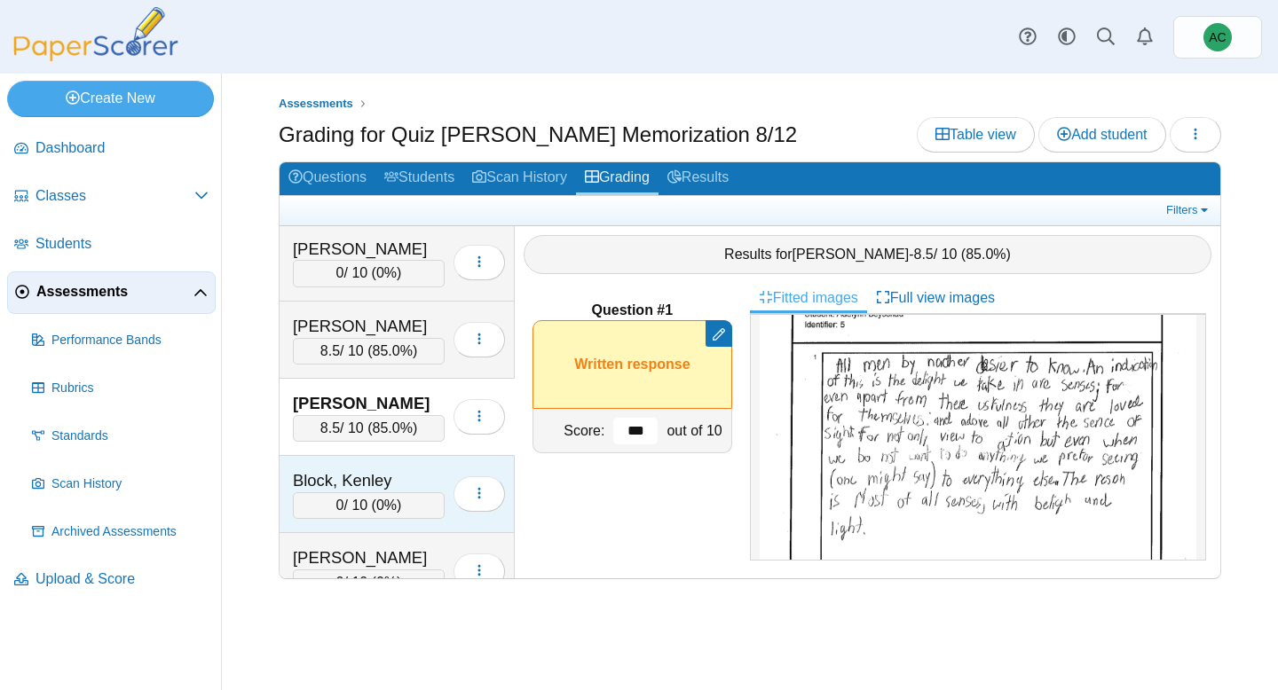
type input "***"
click at [414, 471] on div "Block, Kenley" at bounding box center [369, 480] width 152 height 23
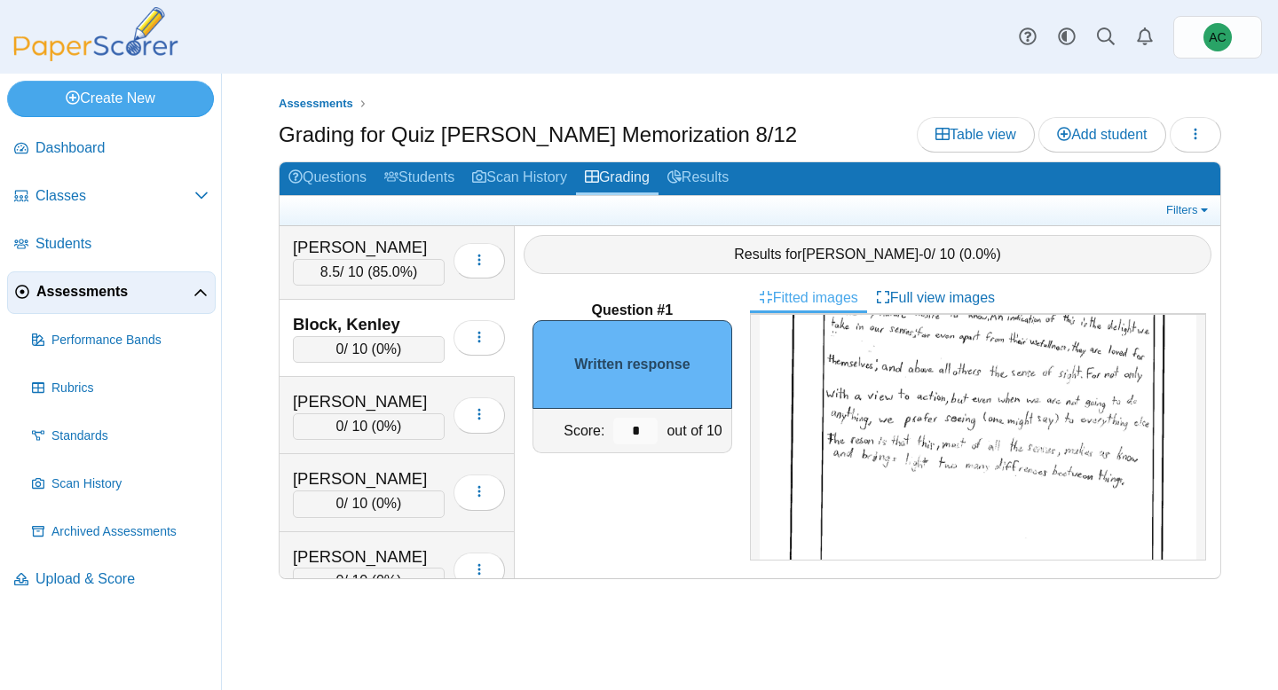
scroll to position [130, 0]
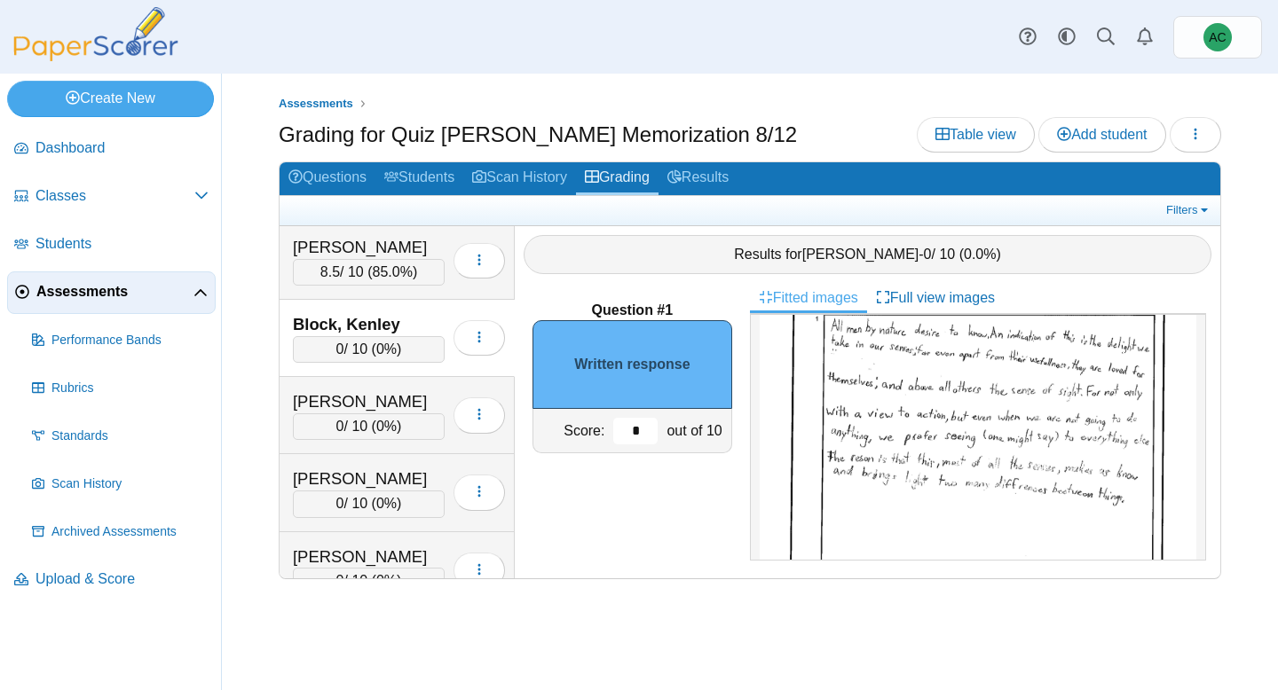
click at [655, 436] on input "*" at bounding box center [635, 431] width 44 height 27
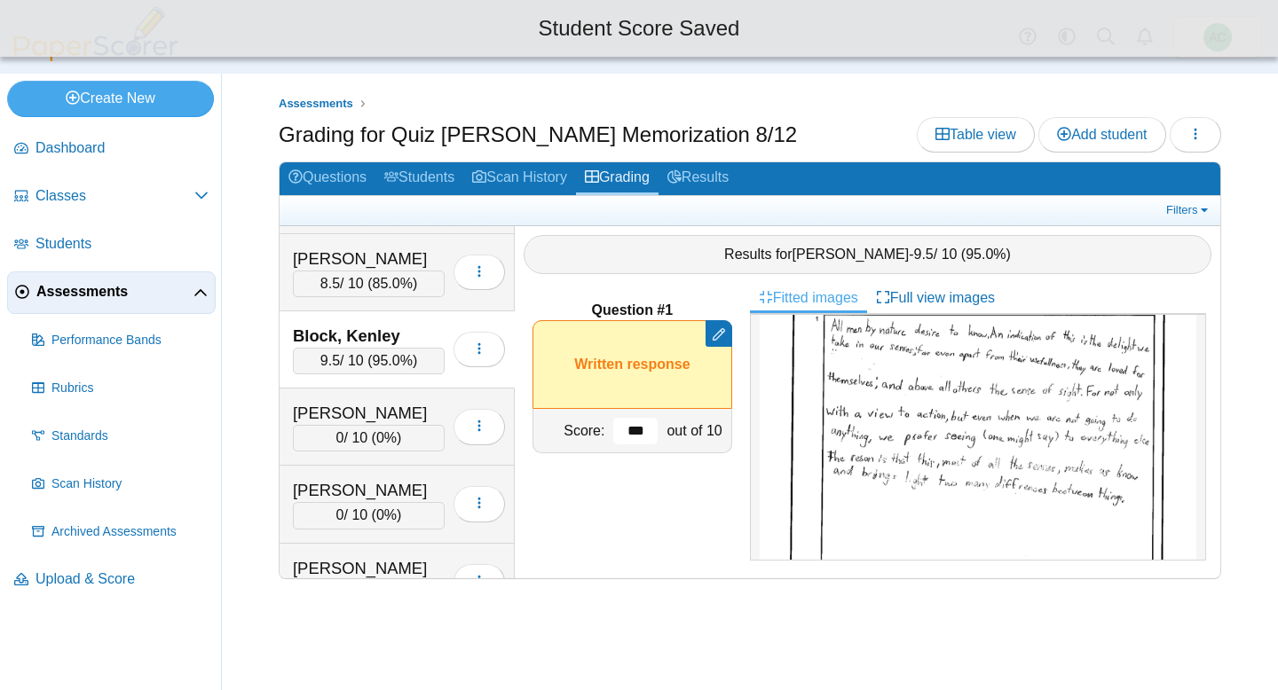
scroll to position [1151, 0]
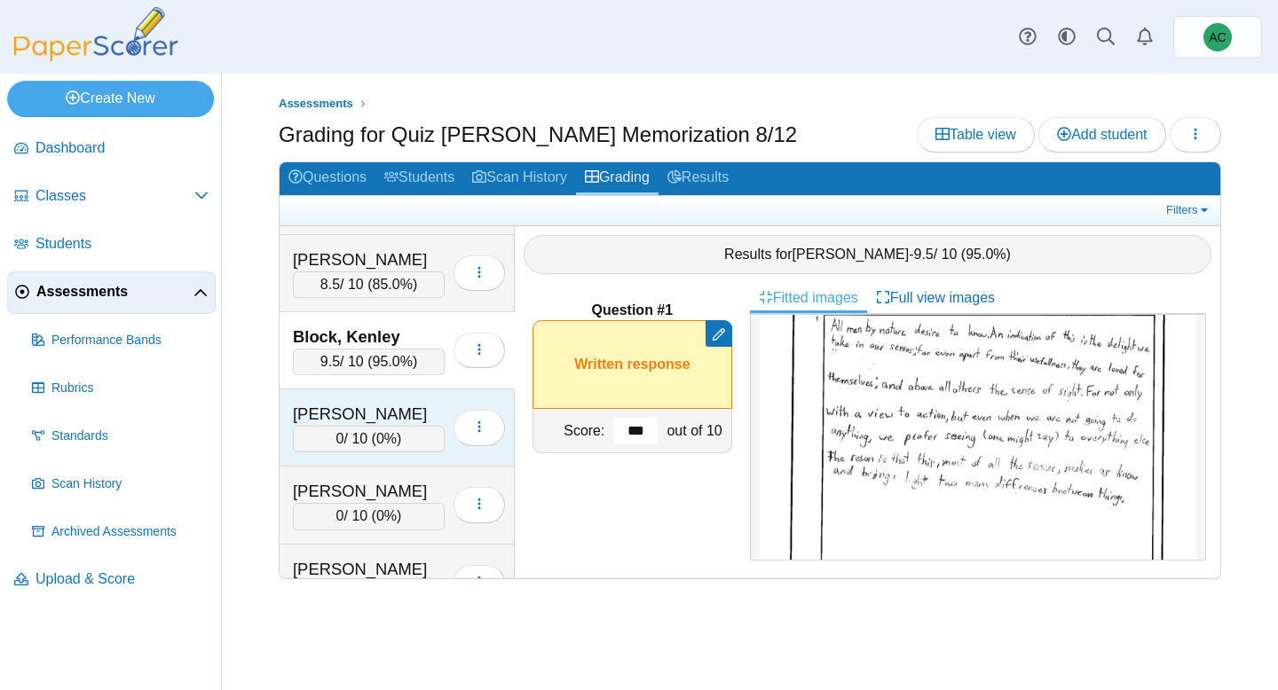
type input "***"
click at [394, 404] on div "Bowers, Lorelei" at bounding box center [369, 414] width 152 height 23
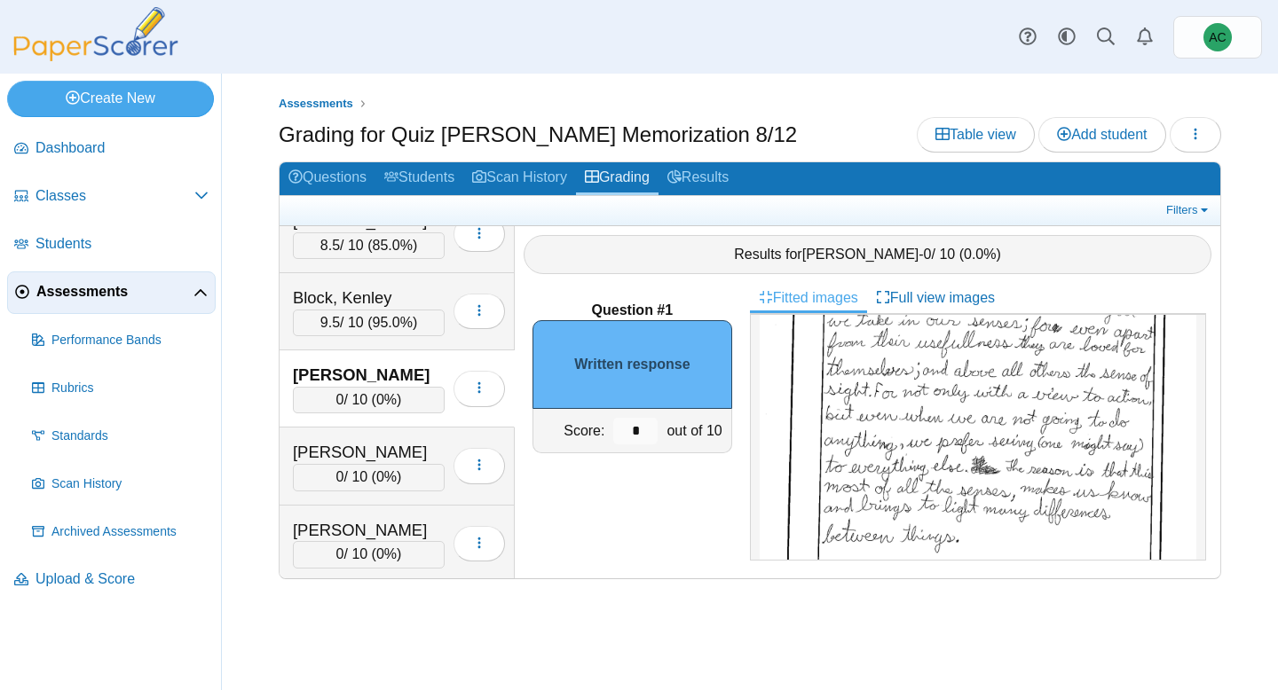
scroll to position [208, 0]
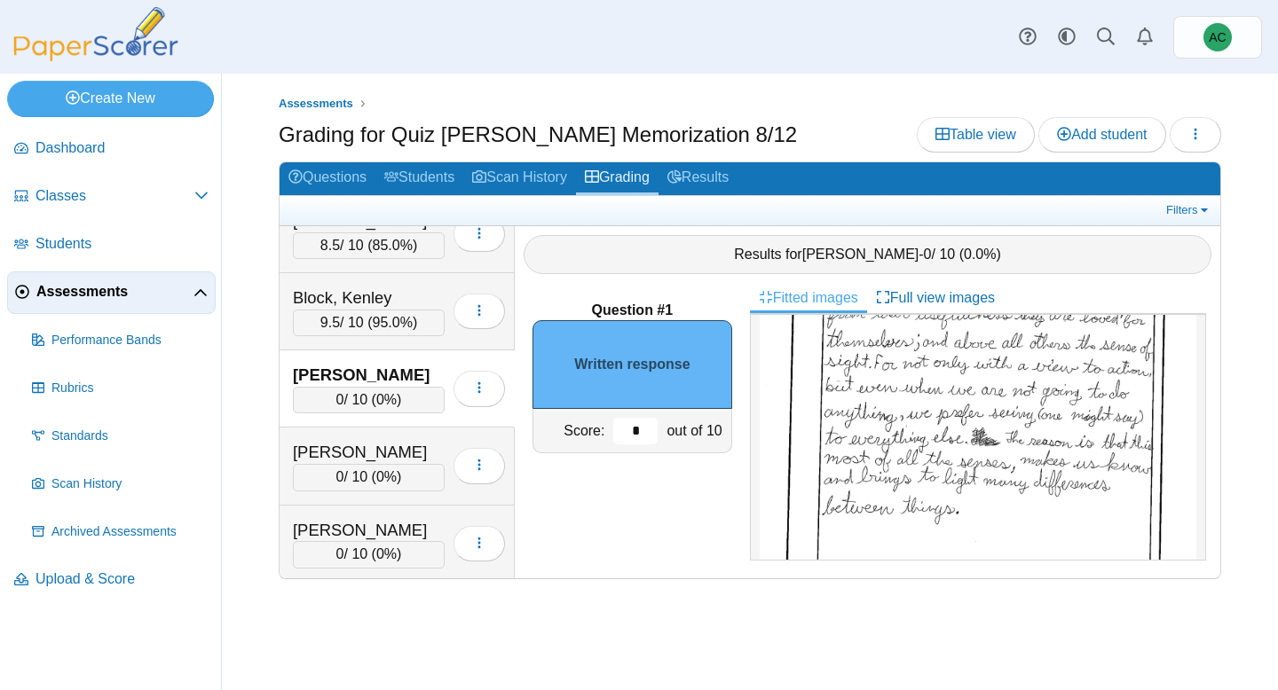
click at [646, 435] on input "*" at bounding box center [635, 431] width 44 height 27
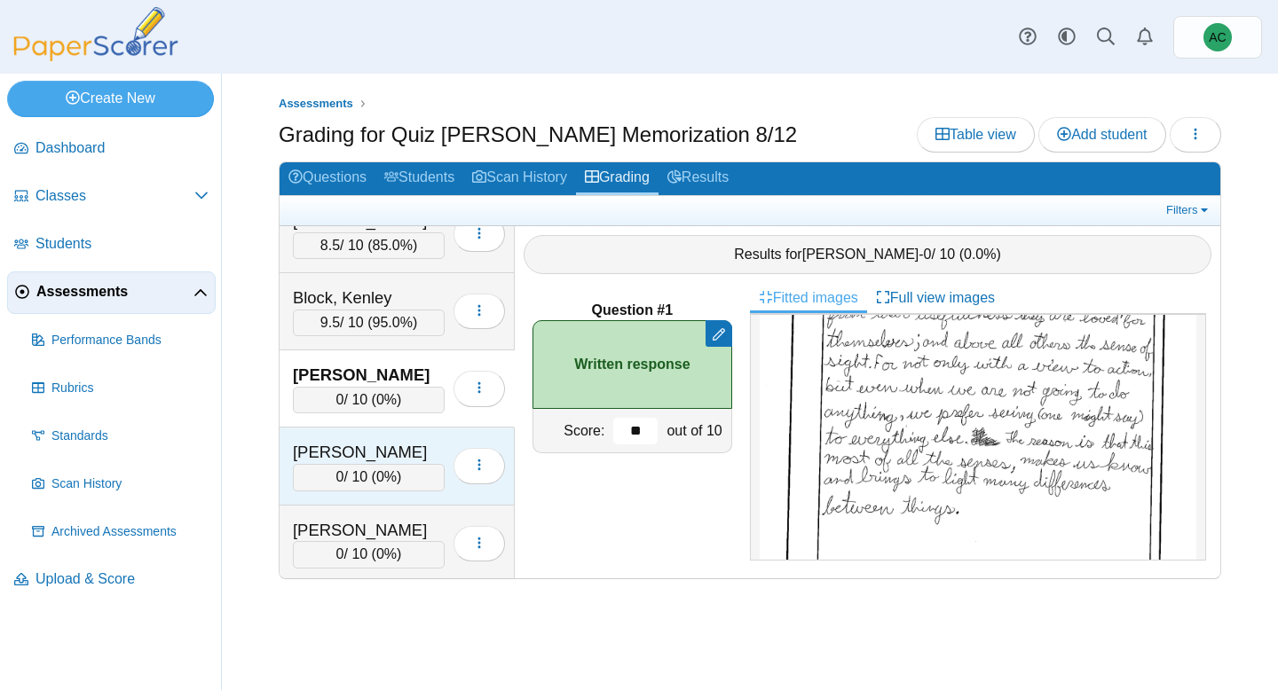
type input "**"
click at [373, 433] on div "Brooker, Kinsley 0 / 10 ( 0% ) Loading…" at bounding box center [396, 466] width 235 height 77
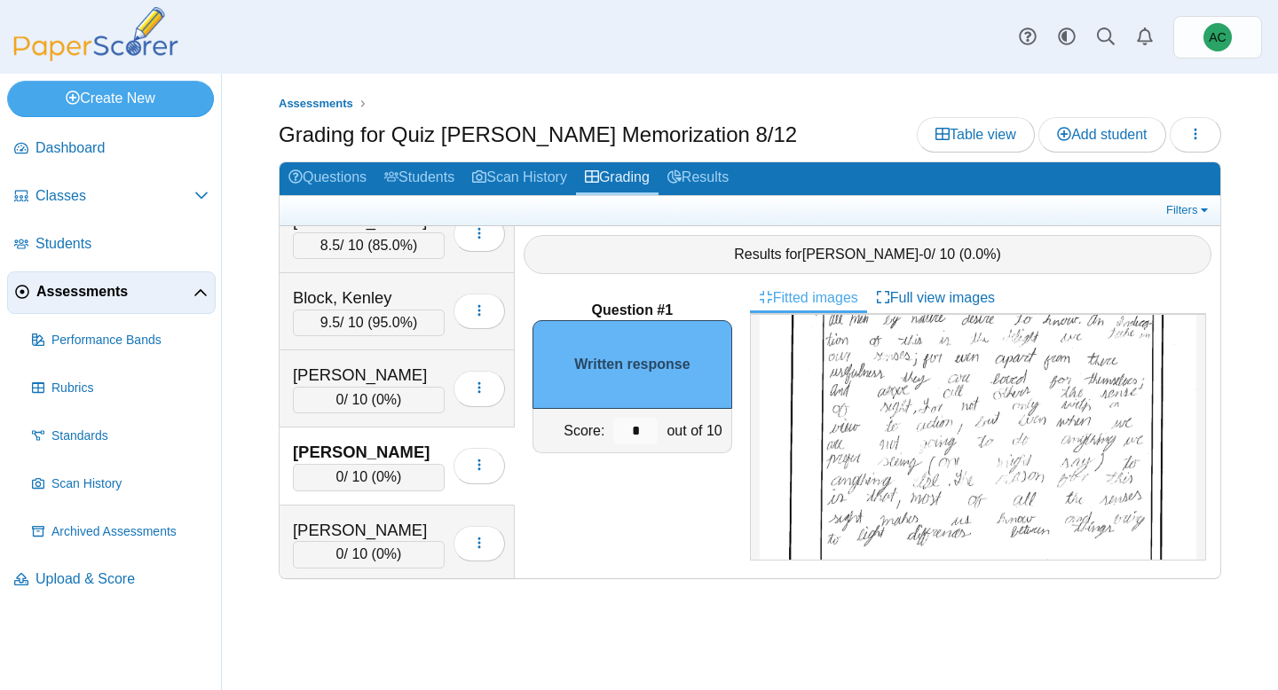
scroll to position [150, 0]
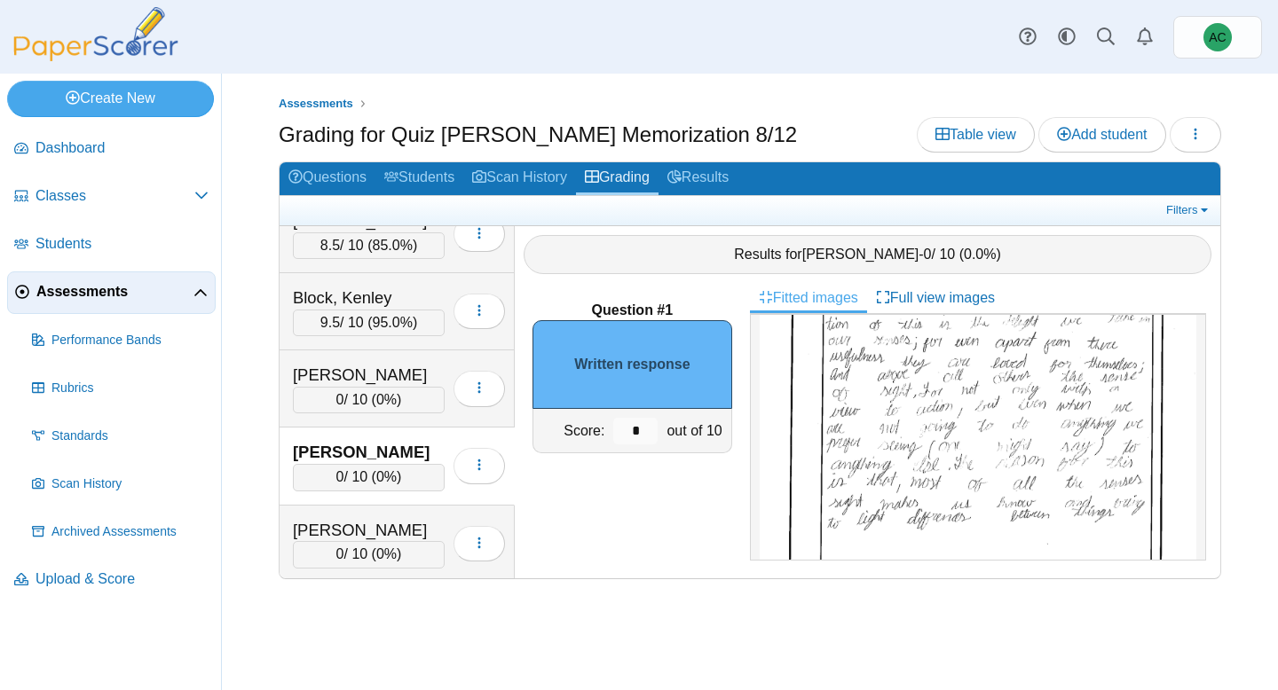
click at [657, 428] on div "*" at bounding box center [635, 430] width 53 height 43
click at [636, 433] on input "*" at bounding box center [635, 431] width 44 height 27
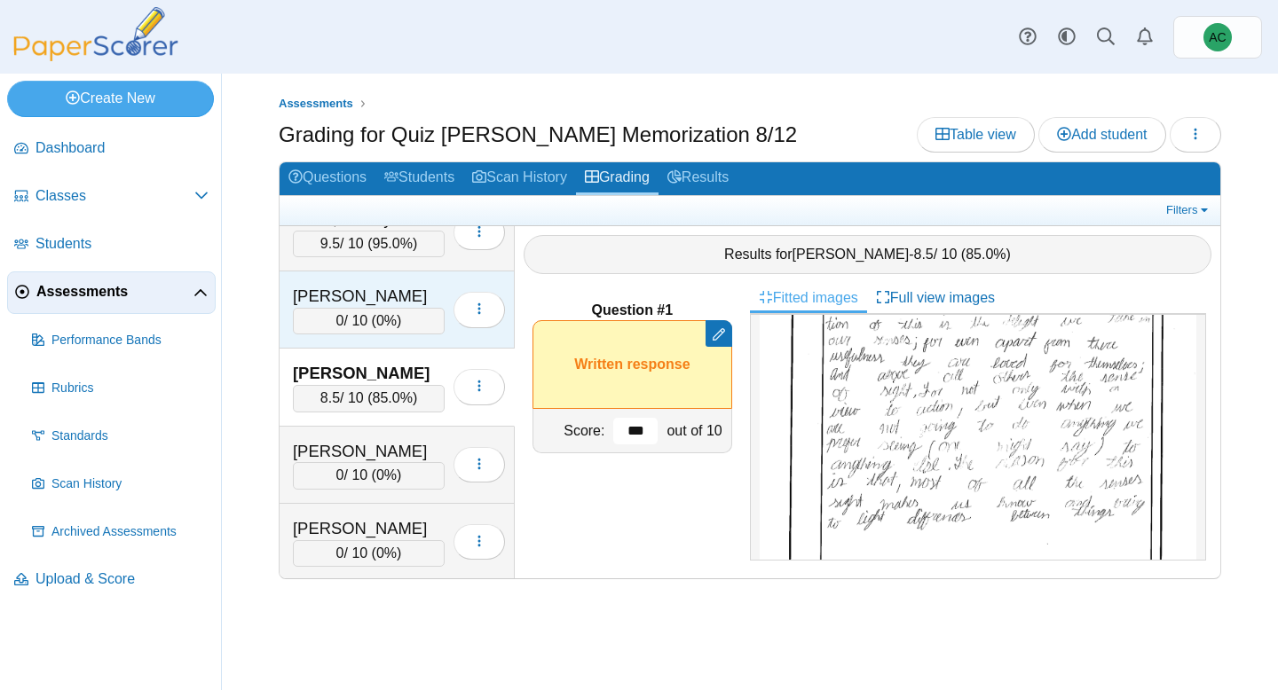
scroll to position [1270, 0]
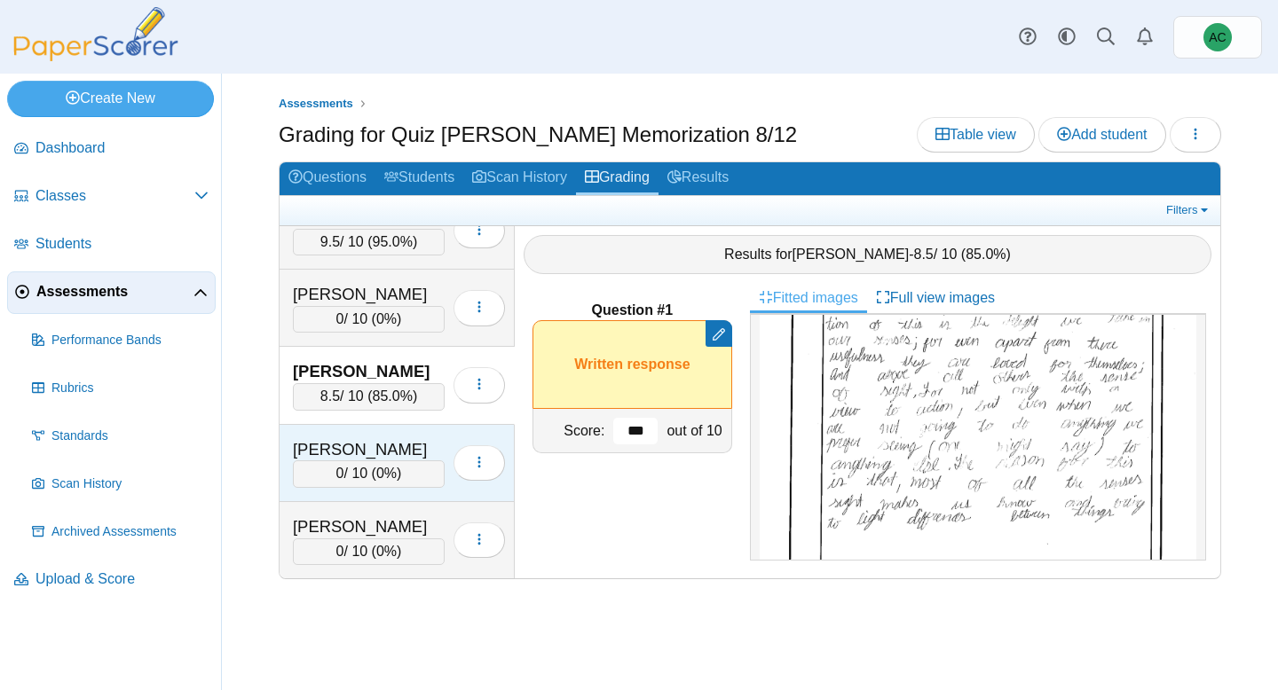
type input "***"
click at [366, 439] on div "Burge, Elias" at bounding box center [369, 449] width 152 height 23
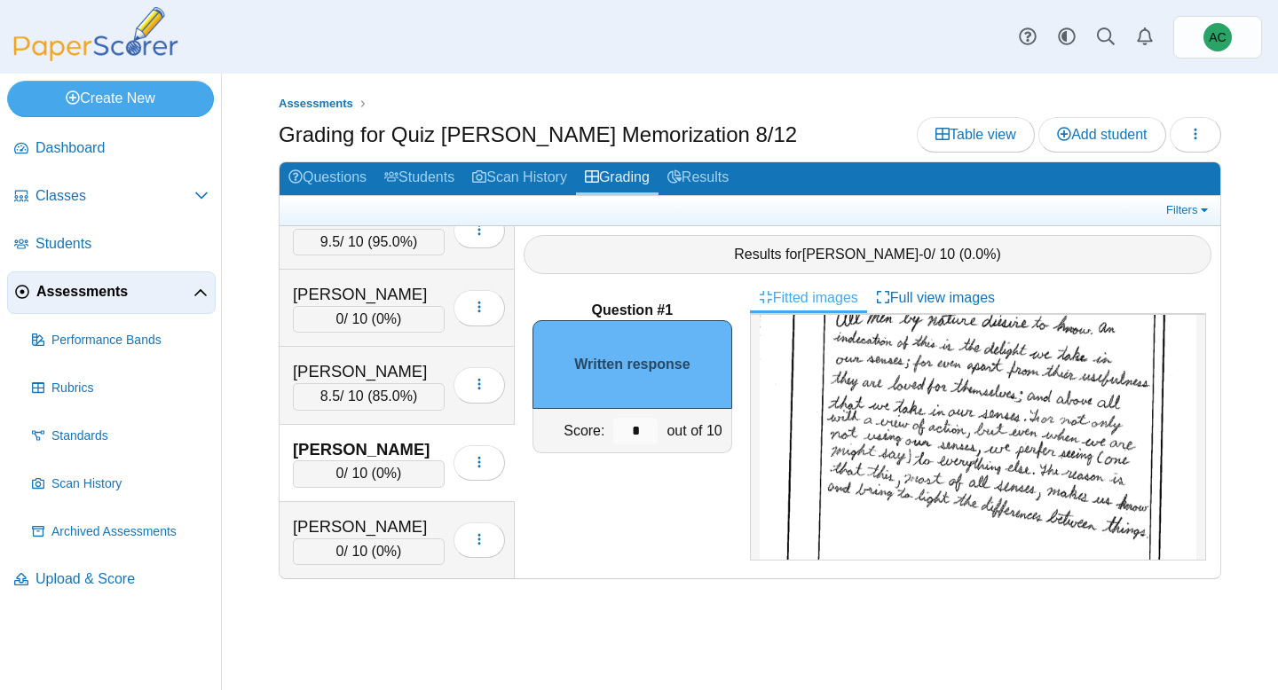
scroll to position [140, 0]
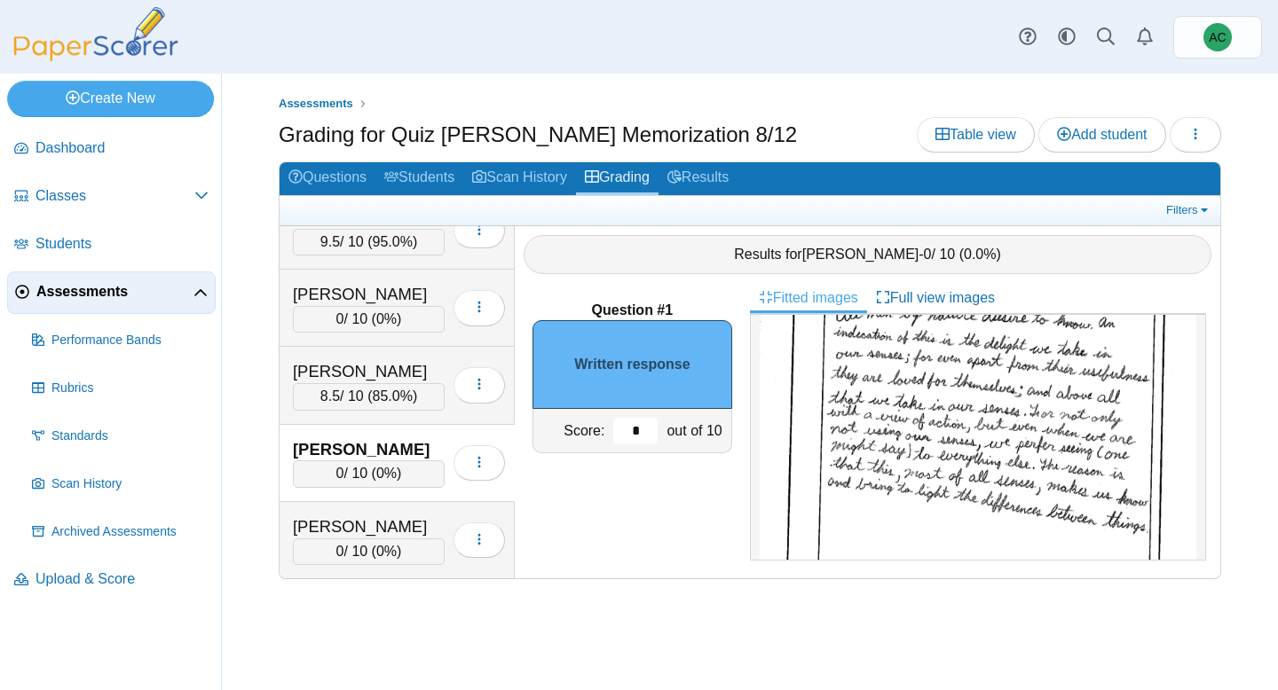
click at [646, 420] on input "*" at bounding box center [635, 431] width 44 height 27
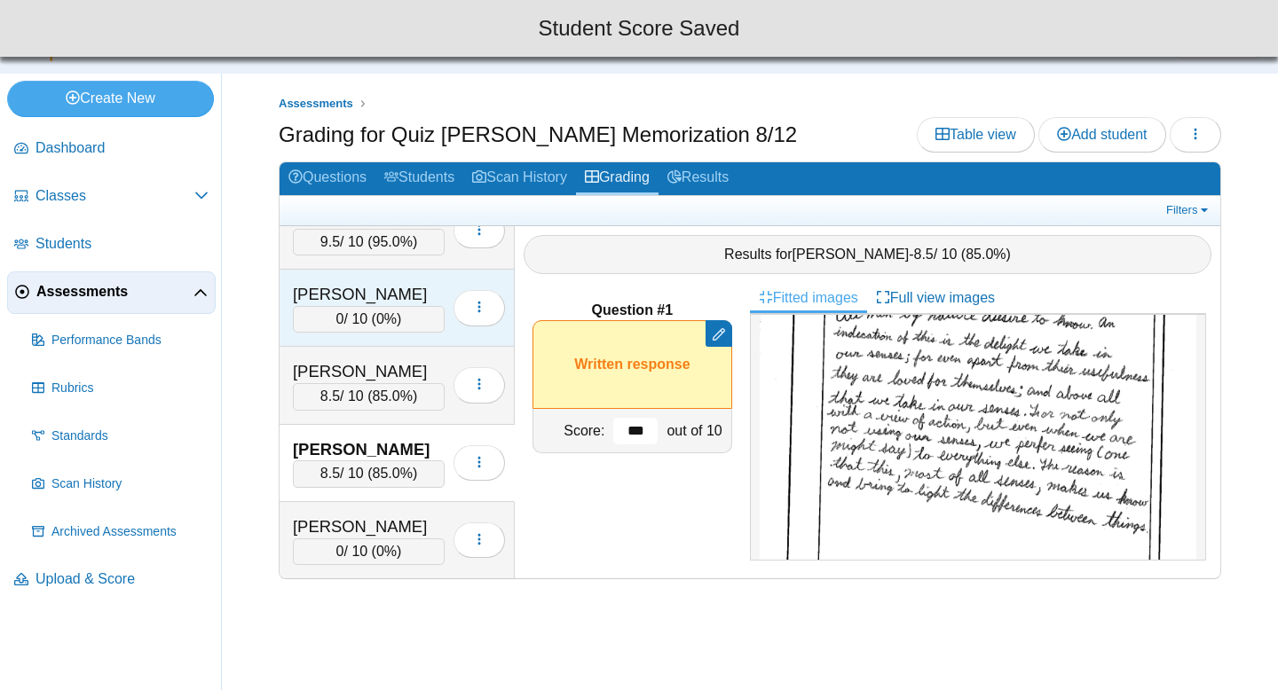
scroll to position [1366, 0]
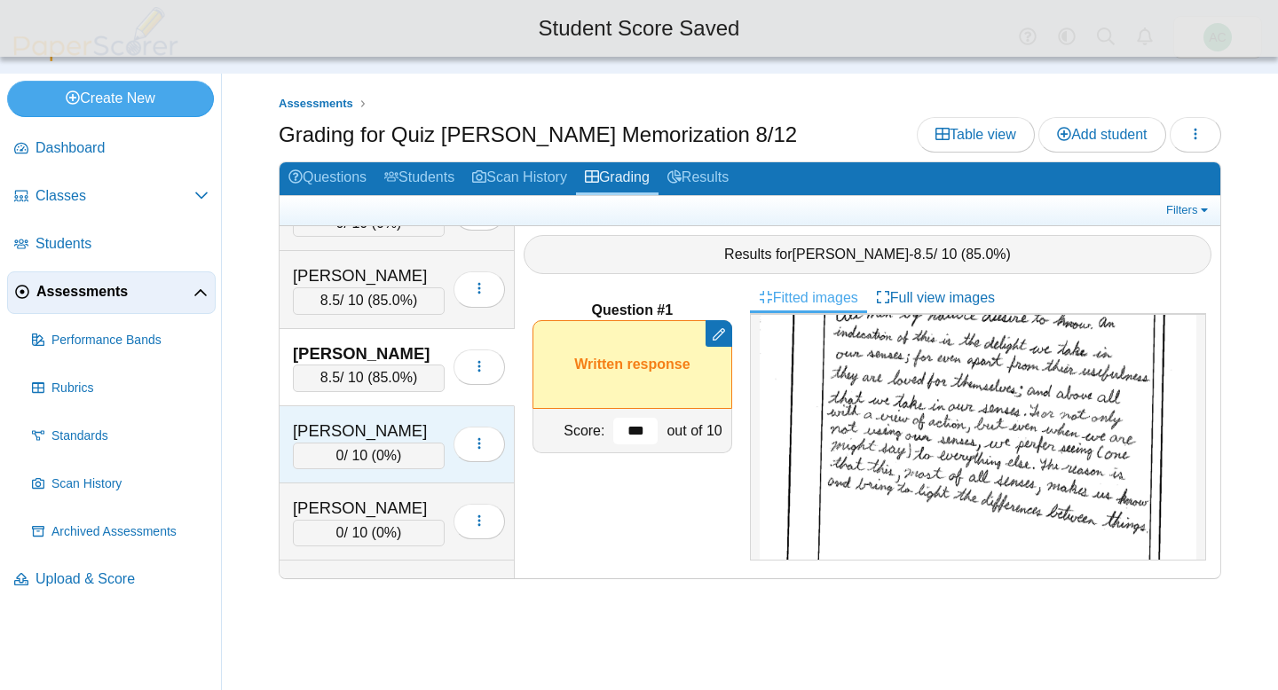
type input "***"
click at [341, 424] on div "Burton, Avery" at bounding box center [369, 431] width 152 height 23
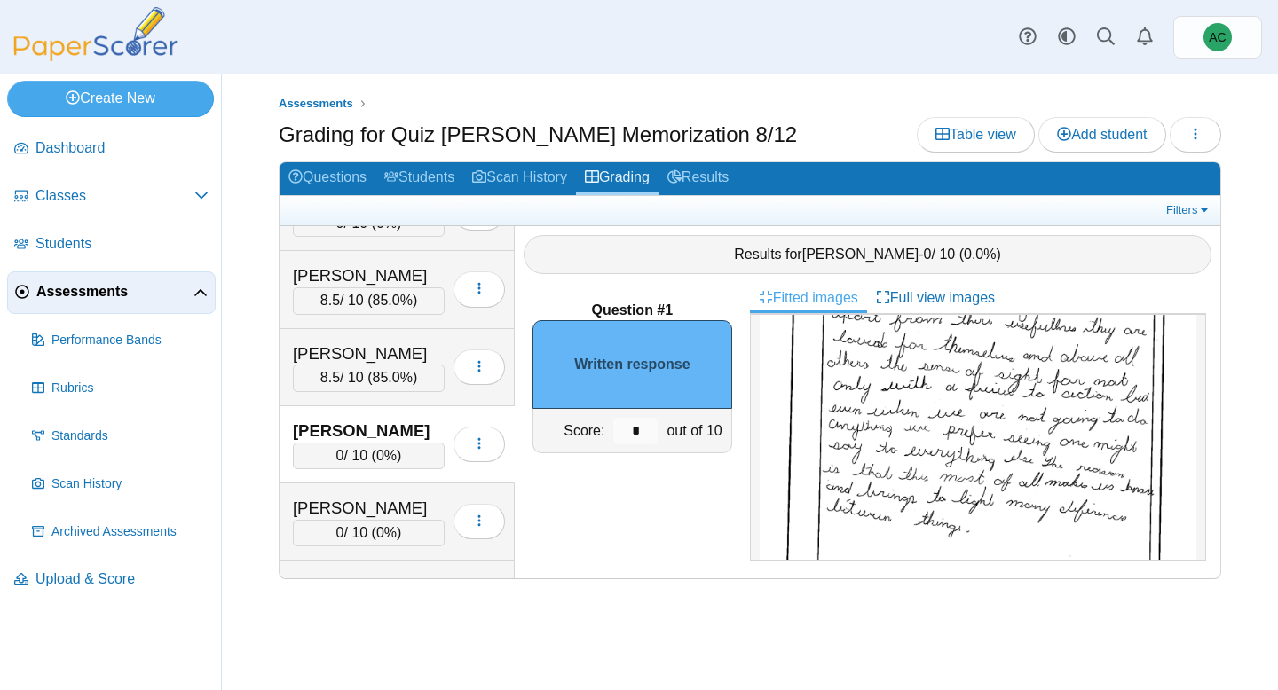
scroll to position [201, 0]
click at [650, 429] on input "*" at bounding box center [635, 431] width 44 height 27
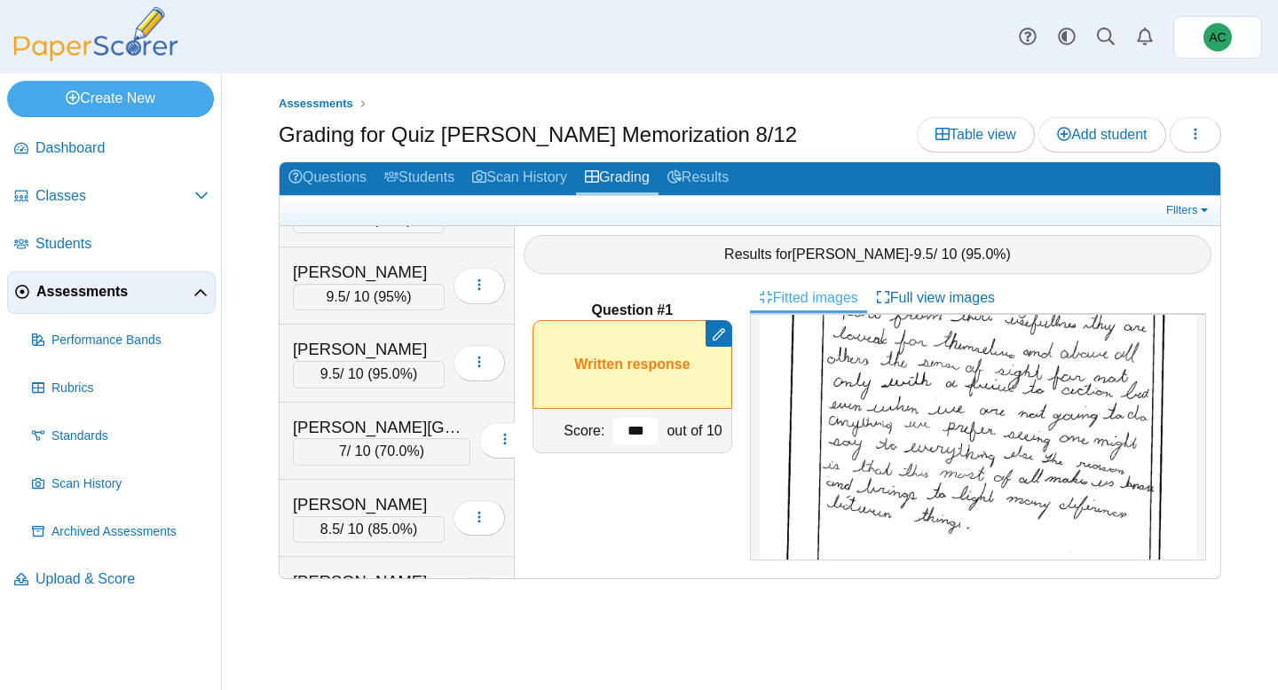
scroll to position [287, 0]
type input "***"
click at [632, 541] on div "Question #1 Remove manual score Remove manual score ***" at bounding box center [632, 430] width 235 height 295
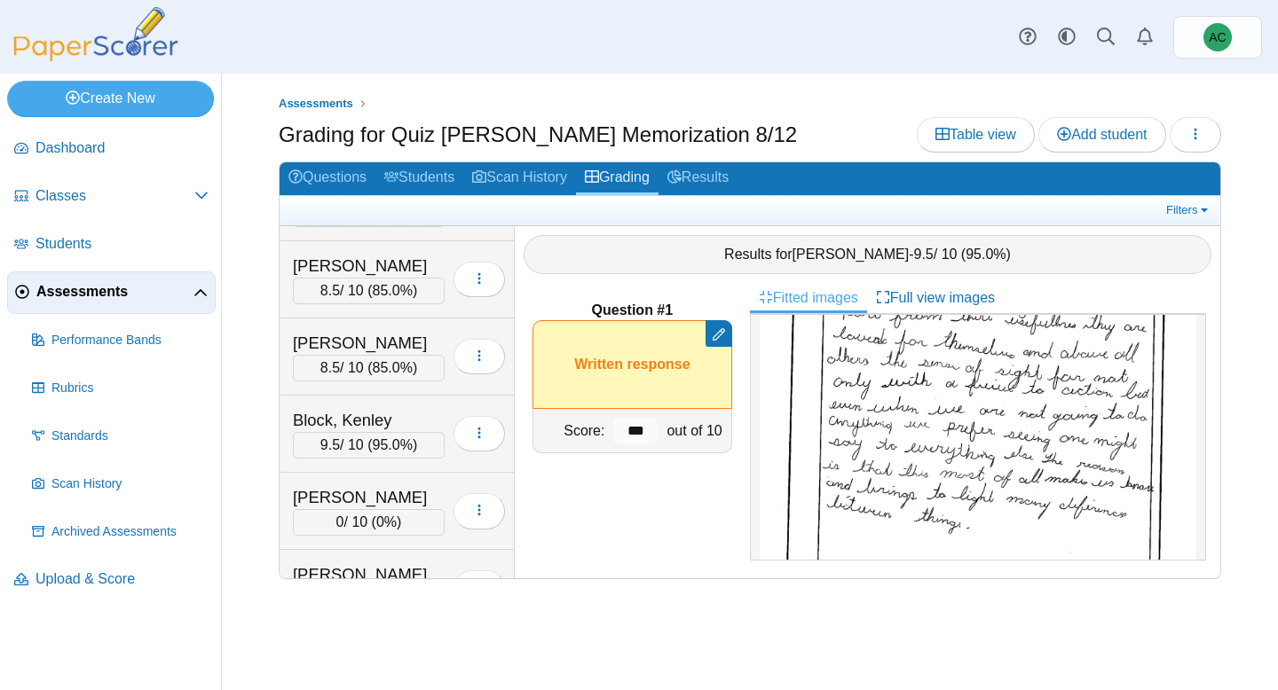
scroll to position [1276, 0]
